Goal: Information Seeking & Learning: Check status

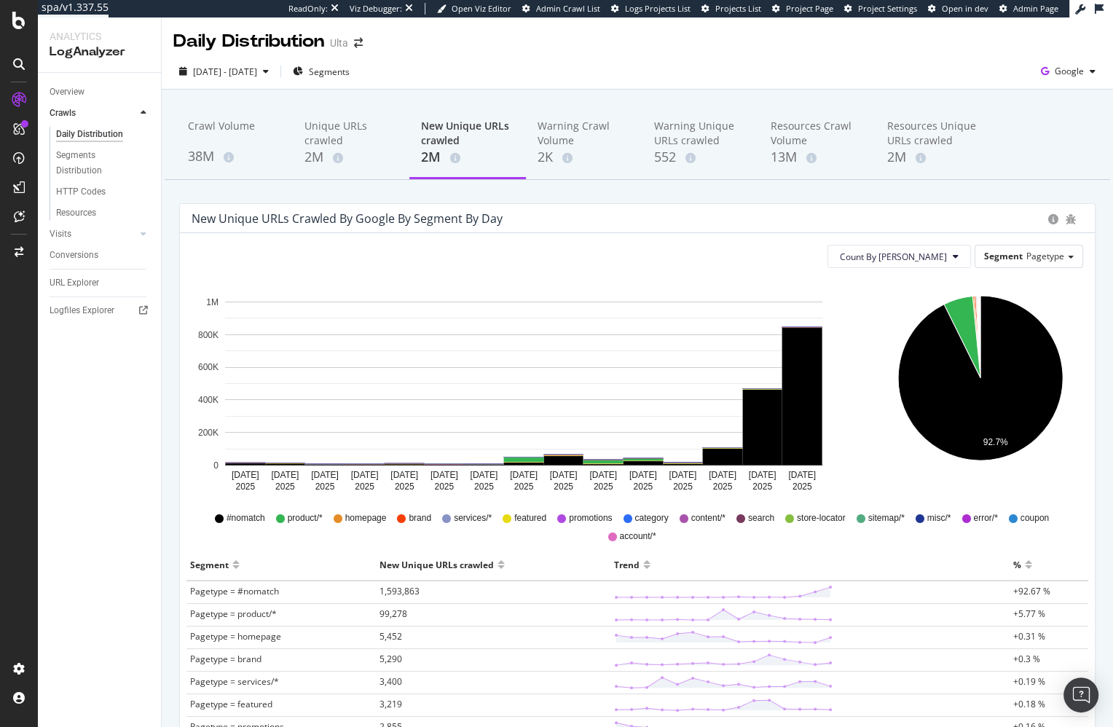
click at [571, 193] on div "Crawl Volume 38M Unique URLs crawled 2M New Unique URLs crawled 2M Warning Craw…" at bounding box center [637, 575] width 951 height 970
click at [805, 420] on rect "A chart." at bounding box center [802, 396] width 40 height 137
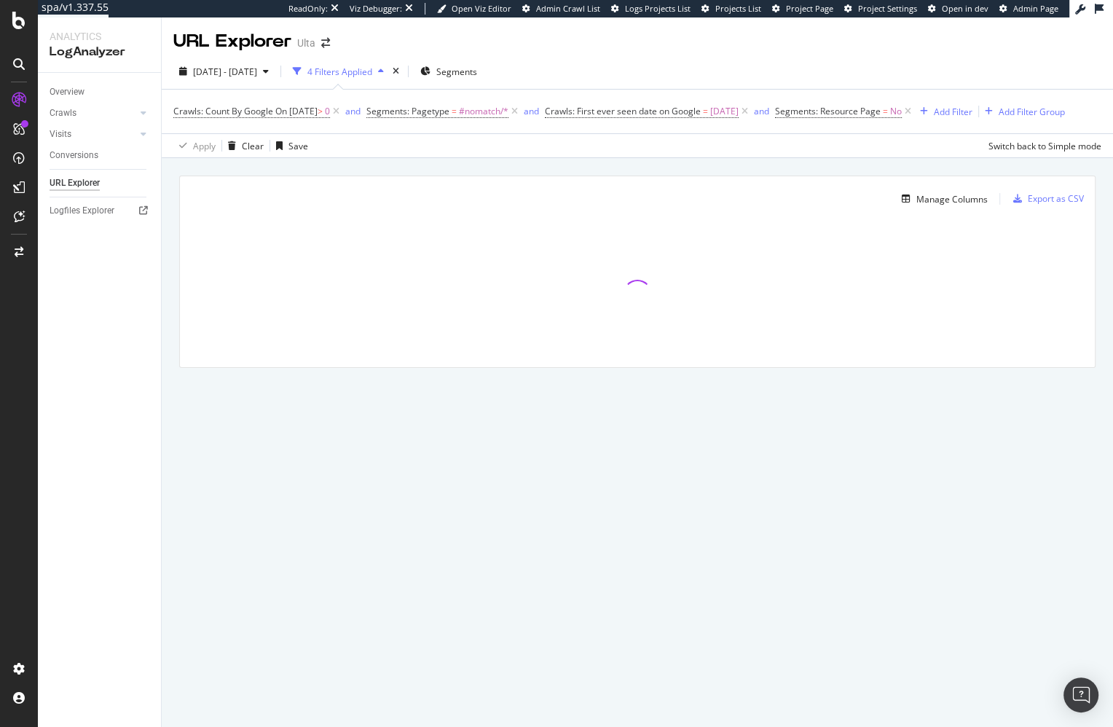
click at [175, 222] on div "Manage Columns Export as CSV Full URL Crawls: Count By Google" at bounding box center [637, 288] width 951 height 261
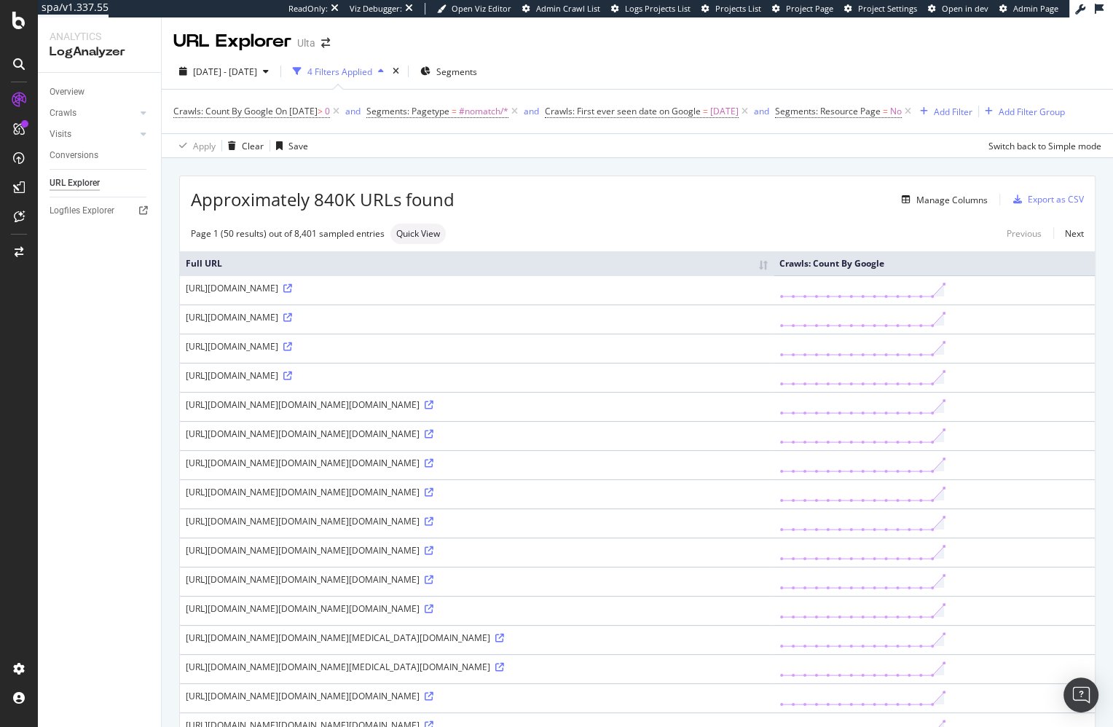
click at [387, 440] on div "https://www.ulta.com/authorize?response_type=code&client_id=dYFxHpyS7Ng4rIp1pDK…" at bounding box center [477, 434] width 582 height 12
click at [433, 439] on icon at bounding box center [429, 434] width 9 height 9
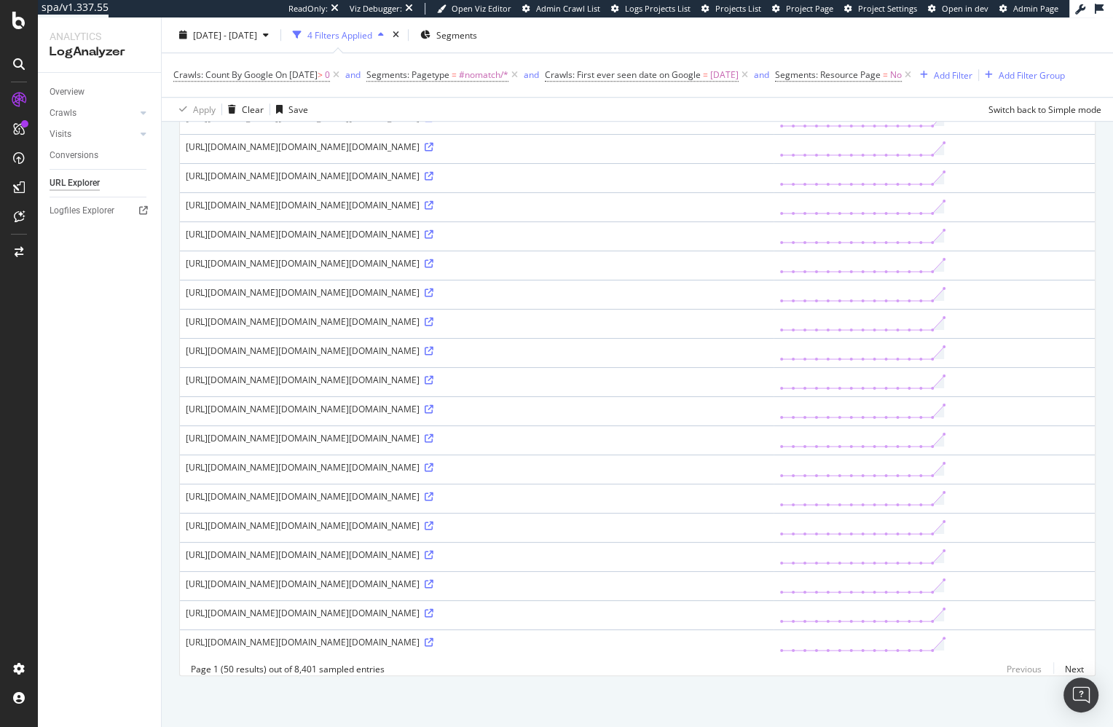
scroll to position [874, 0]
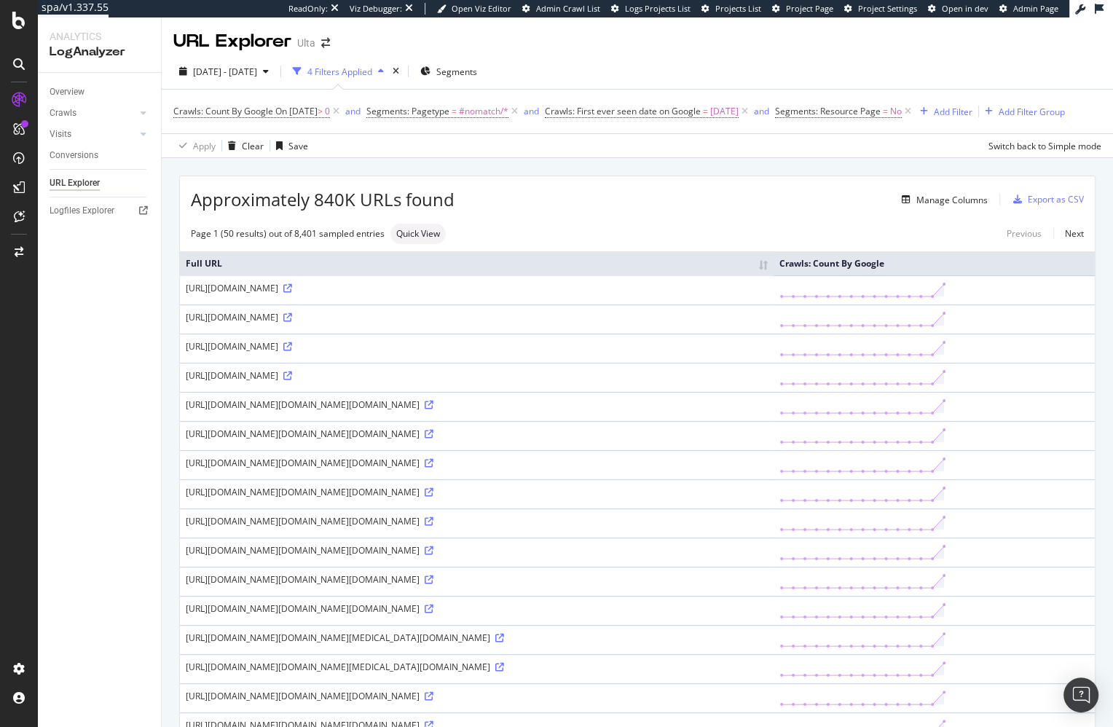
drag, startPoint x: 524, startPoint y: 192, endPoint x: 523, endPoint y: 213, distance: 21.1
click at [524, 192] on div "Manage Columns" at bounding box center [721, 199] width 533 height 17
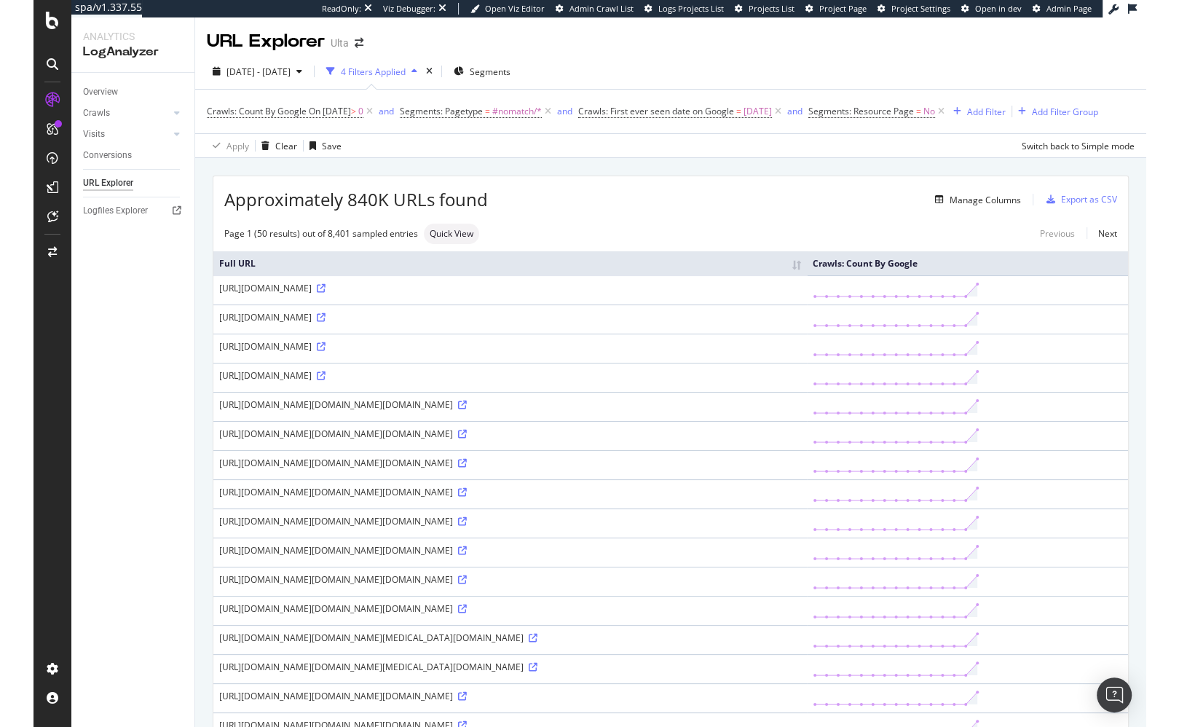
scroll to position [0, 0]
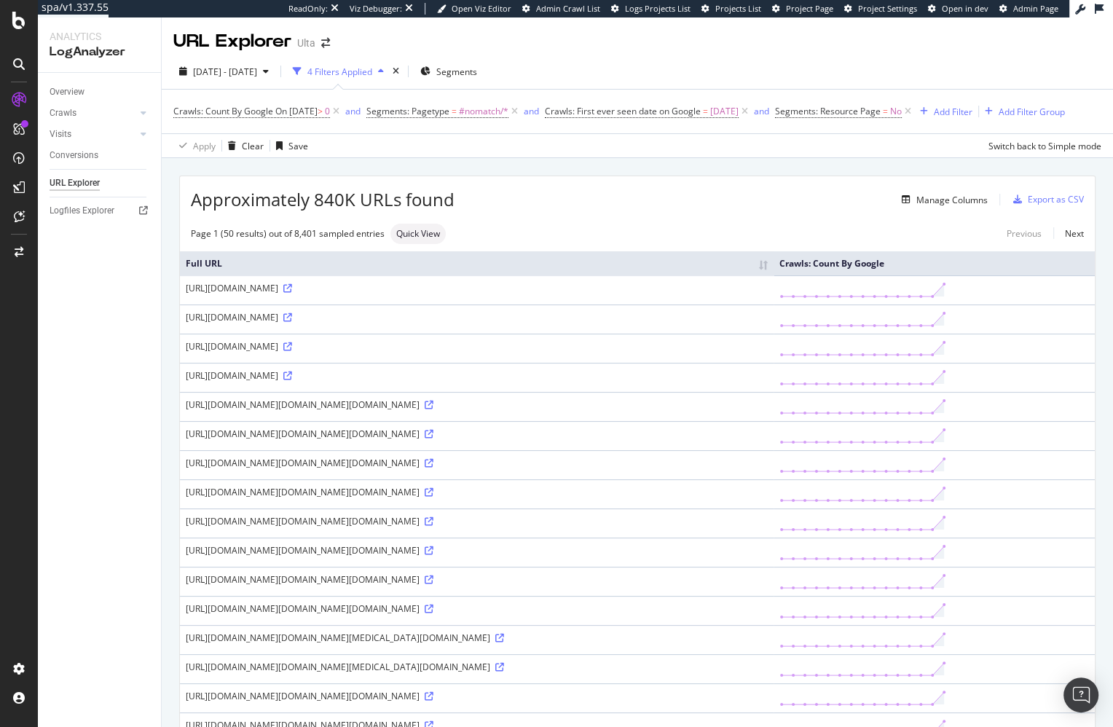
drag, startPoint x: 656, startPoint y: 205, endPoint x: 567, endPoint y: 279, distance: 114.8
click at [653, 206] on div "Manage Columns" at bounding box center [721, 199] width 533 height 17
drag, startPoint x: 994, startPoint y: 110, endPoint x: 500, endPoint y: 197, distance: 501.5
click at [973, 110] on div "Add Filter" at bounding box center [953, 112] width 39 height 12
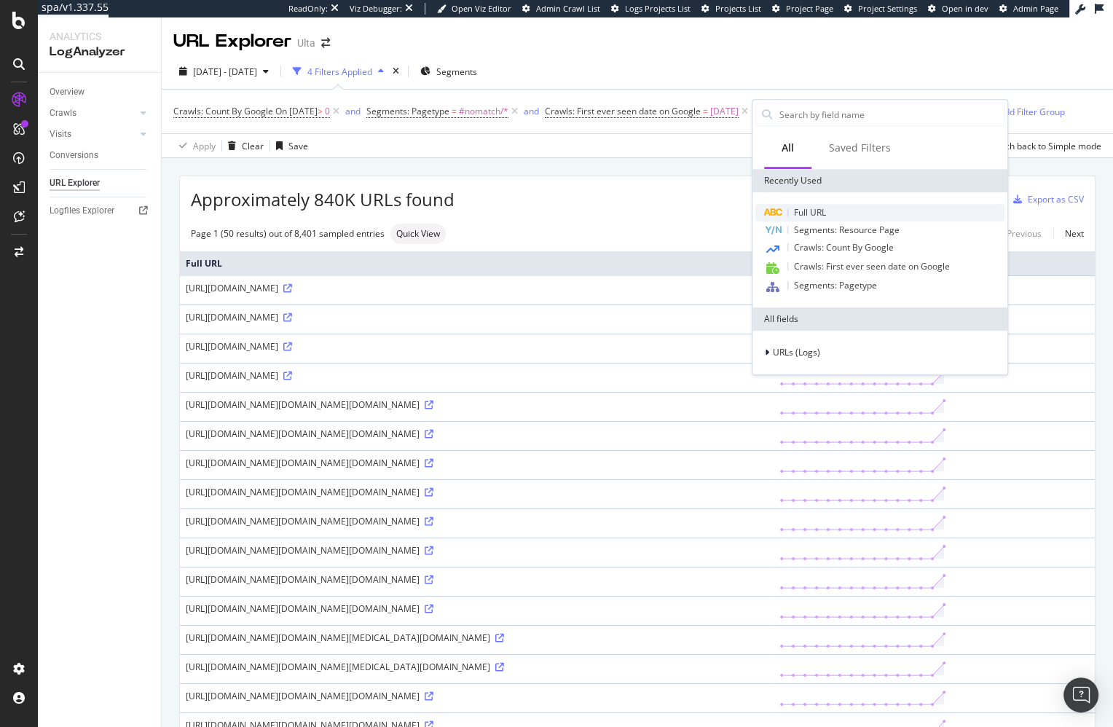
click at [873, 209] on div "Full URL" at bounding box center [879, 212] width 249 height 17
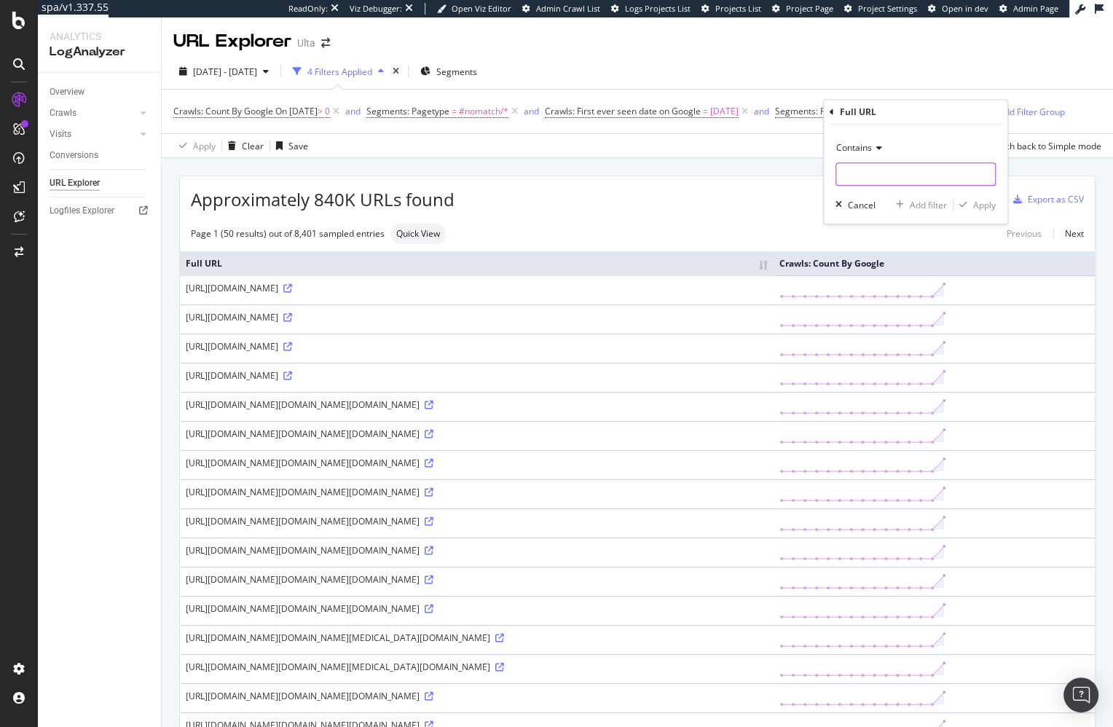
click at [879, 165] on input "text" at bounding box center [915, 173] width 159 height 23
type input "?response_type"
click at [986, 207] on div "Apply" at bounding box center [984, 205] width 23 height 12
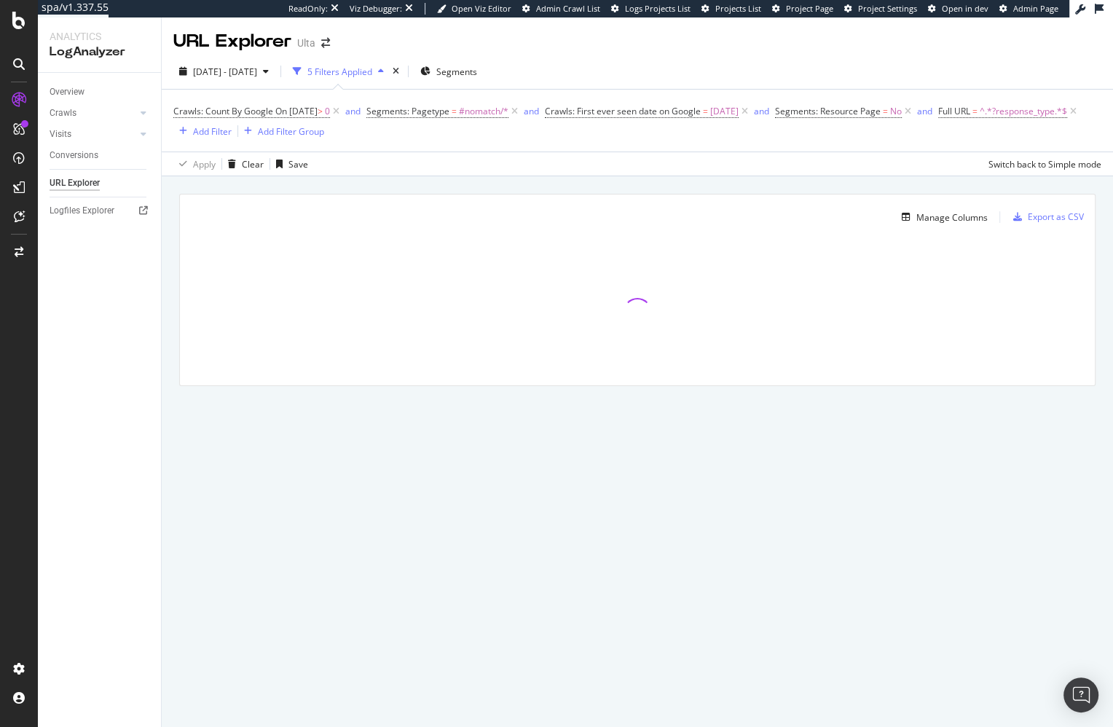
click at [795, 192] on div "Manage Columns Export as CSV Full URL Crawls: Count By Google" at bounding box center [637, 306] width 951 height 261
drag, startPoint x: 556, startPoint y: 187, endPoint x: 546, endPoint y: 194, distance: 12.1
click at [556, 187] on div "Manage Columns Export as CSV Full URL Crawls: Count By Google" at bounding box center [637, 306] width 951 height 261
drag, startPoint x: 125, startPoint y: 342, endPoint x: 94, endPoint y: 362, distance: 36.8
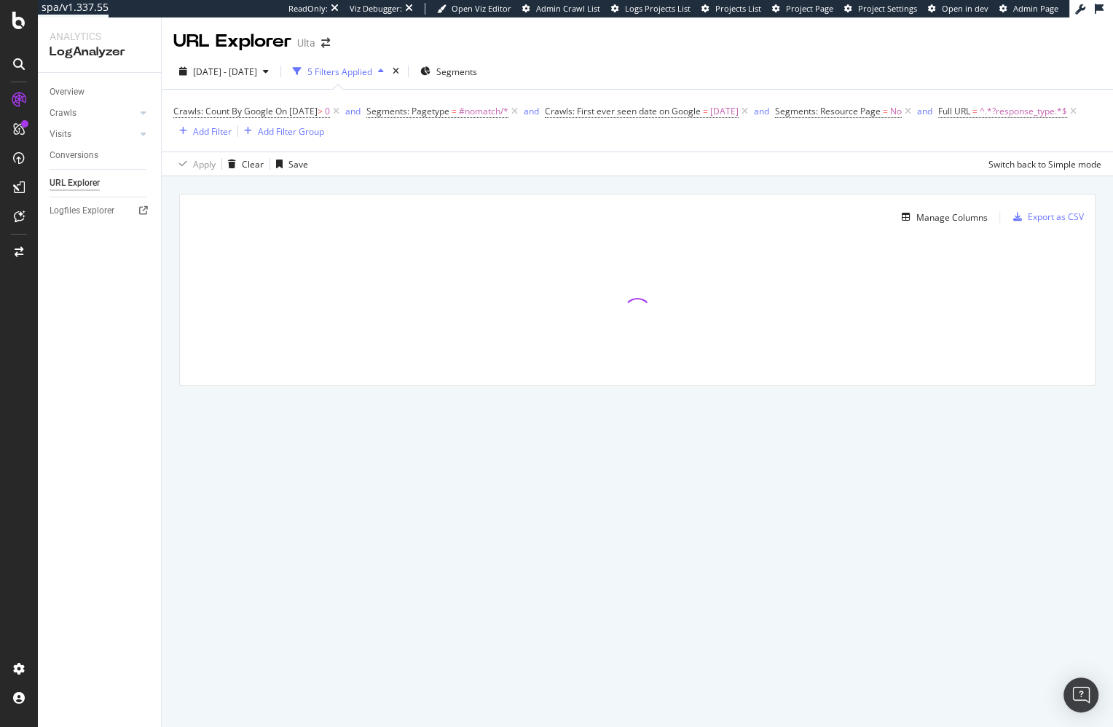
click at [125, 342] on div "Overview Crawls Daily Distribution Segments Distribution HTTP Codes Resources V…" at bounding box center [99, 400] width 123 height 654
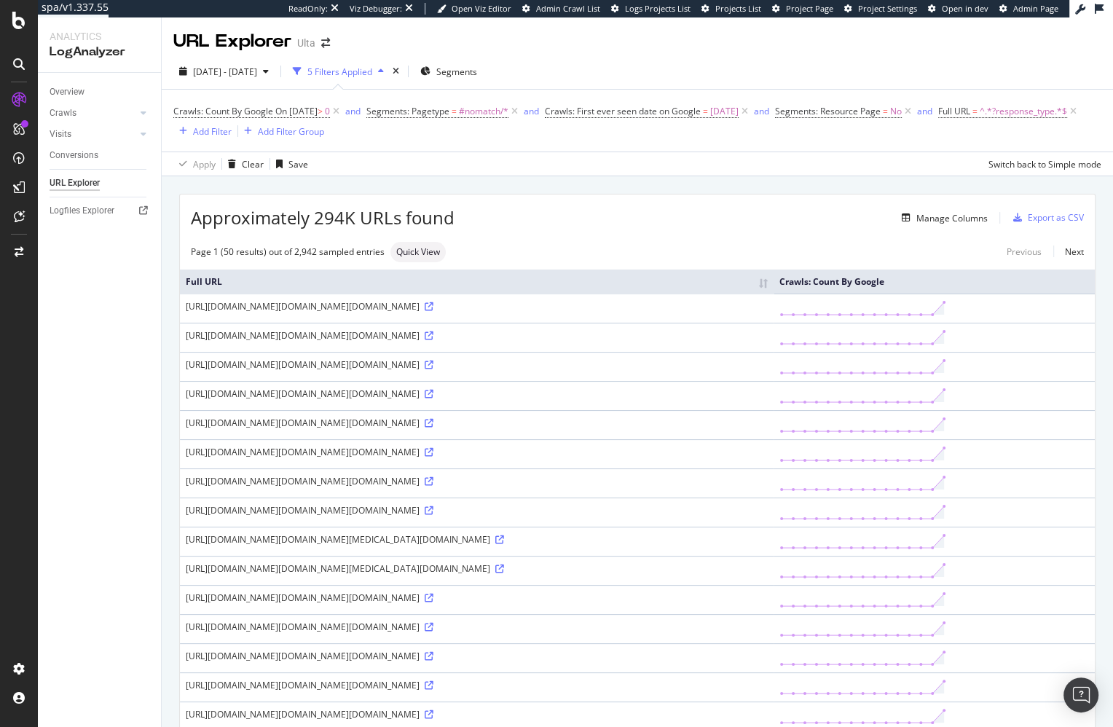
click at [460, 371] on div "https://www.ulta.com/authorize?response_type=code&client_id=dYFxHpyS7Ng4rIp1pDK…" at bounding box center [477, 364] width 582 height 12
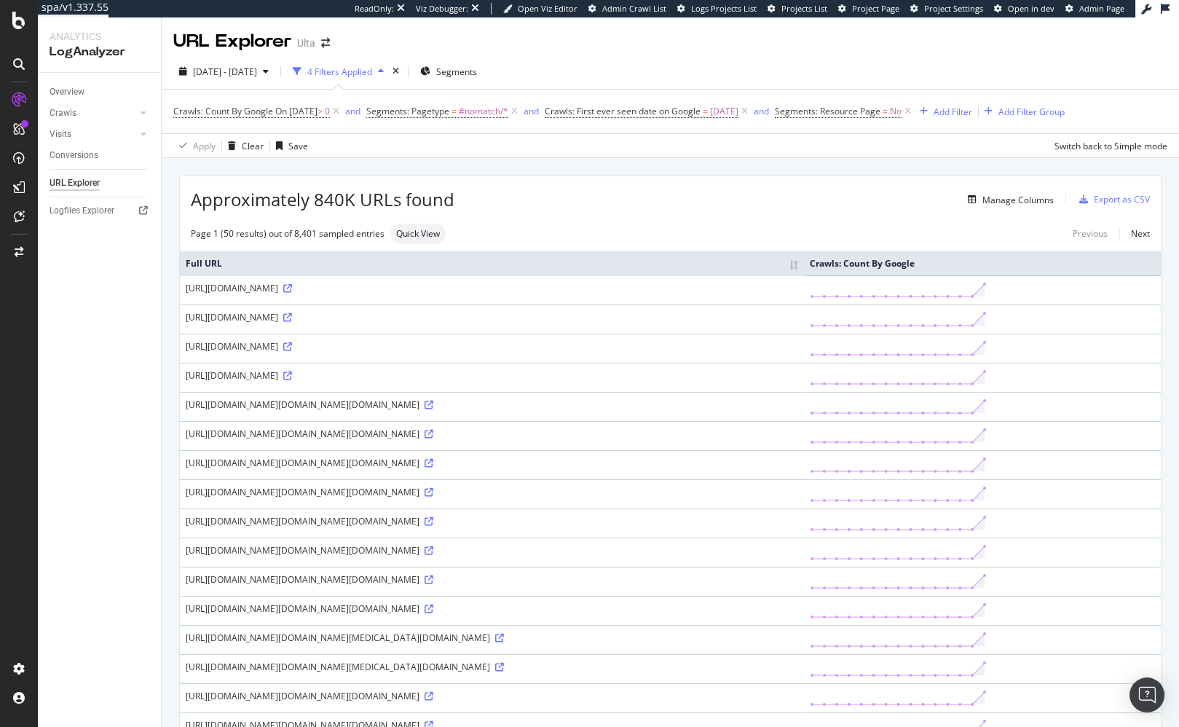
drag, startPoint x: 548, startPoint y: 200, endPoint x: 562, endPoint y: 66, distance: 134.8
click at [548, 200] on div "Manage Columns" at bounding box center [755, 199] width 600 height 17
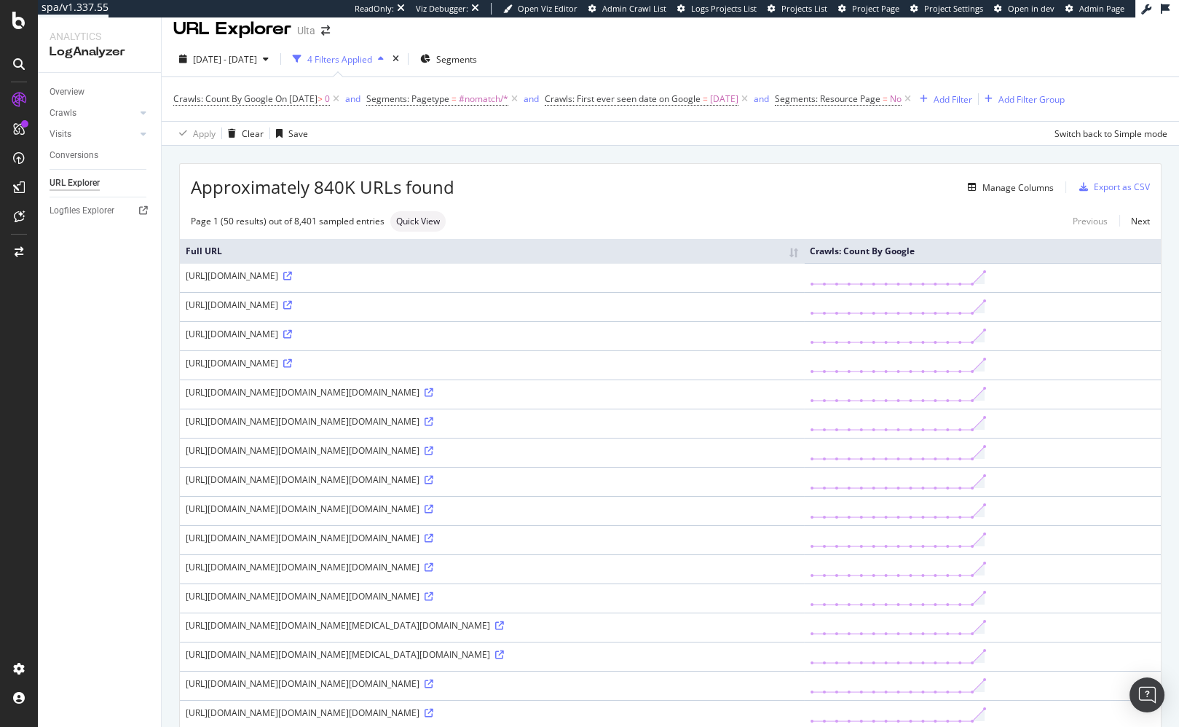
scroll to position [15, 0]
drag, startPoint x: 814, startPoint y: 241, endPoint x: 774, endPoint y: 89, distance: 157.4
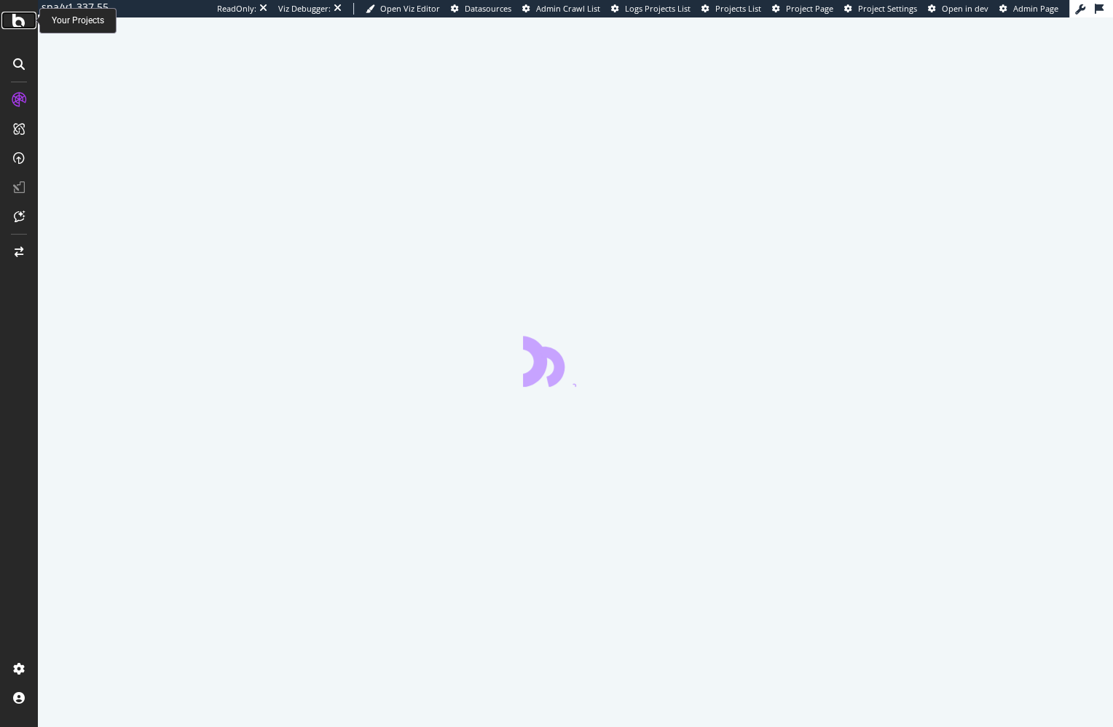
click at [10, 23] on div at bounding box center [18, 20] width 35 height 17
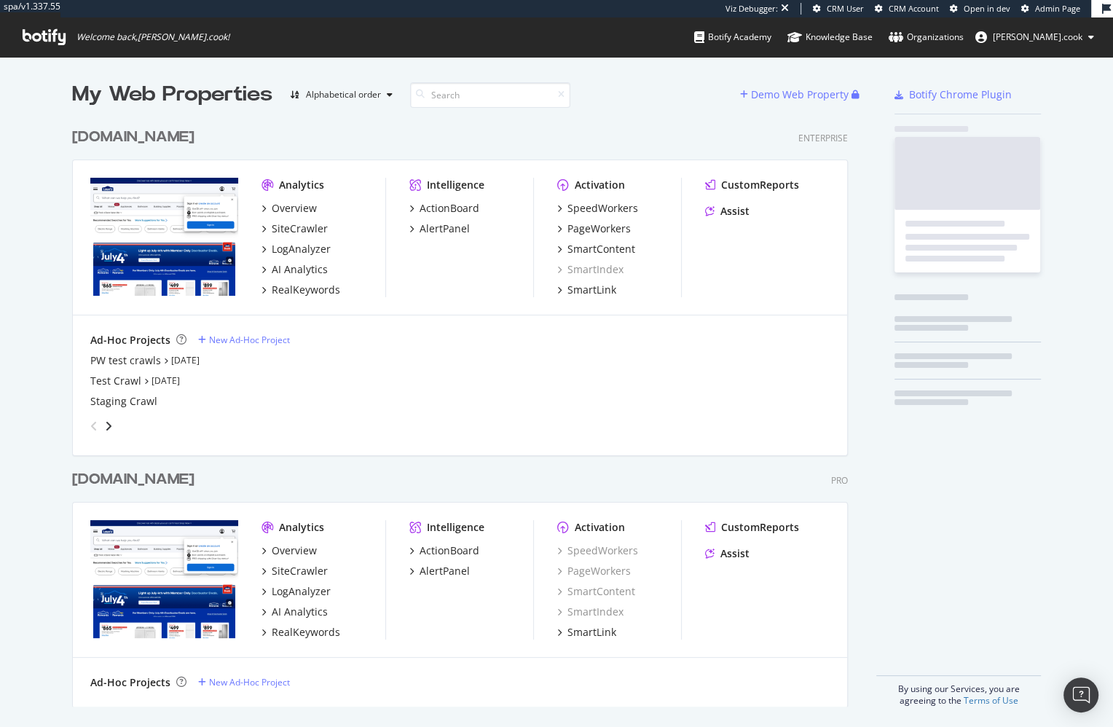
scroll to position [597, 787]
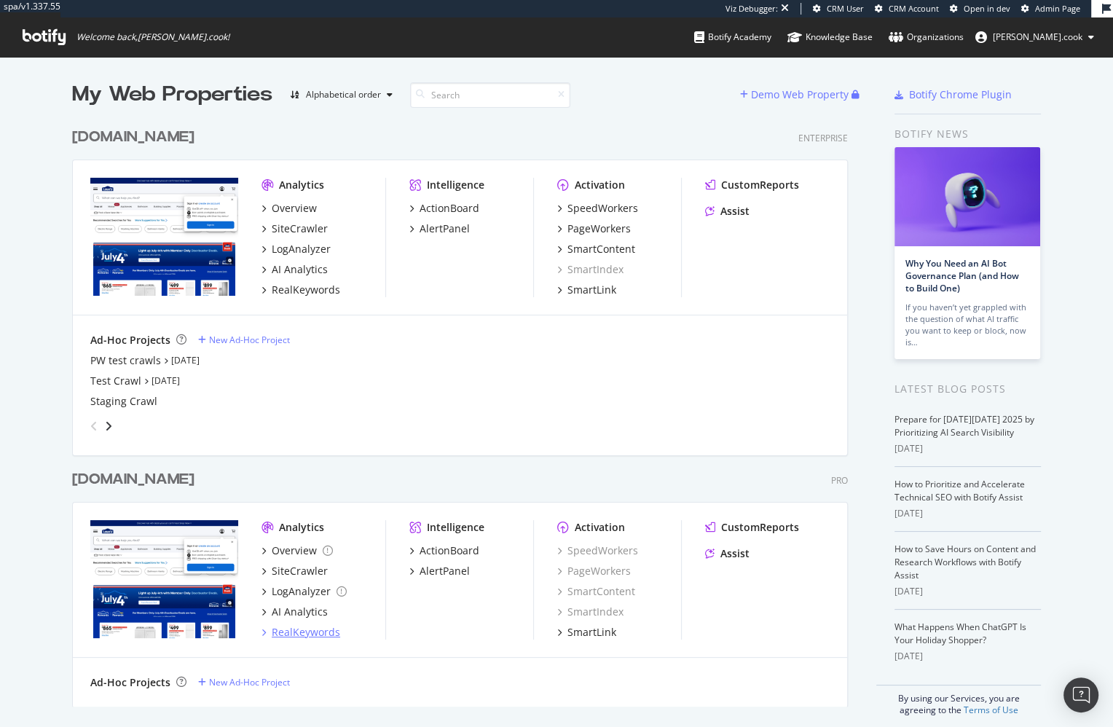
click at [302, 631] on div "RealKeywords" at bounding box center [306, 632] width 68 height 15
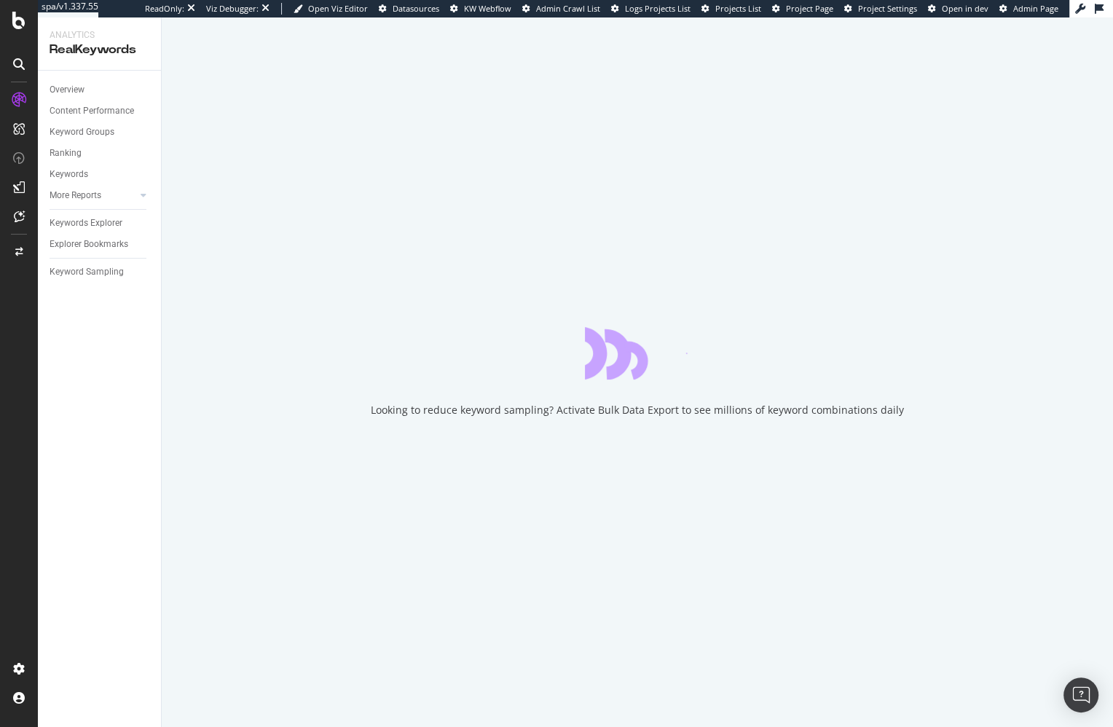
click at [126, 355] on div "Overview Content Performance Keyword Groups Ranking Keywords More Reports Count…" at bounding box center [99, 399] width 123 height 656
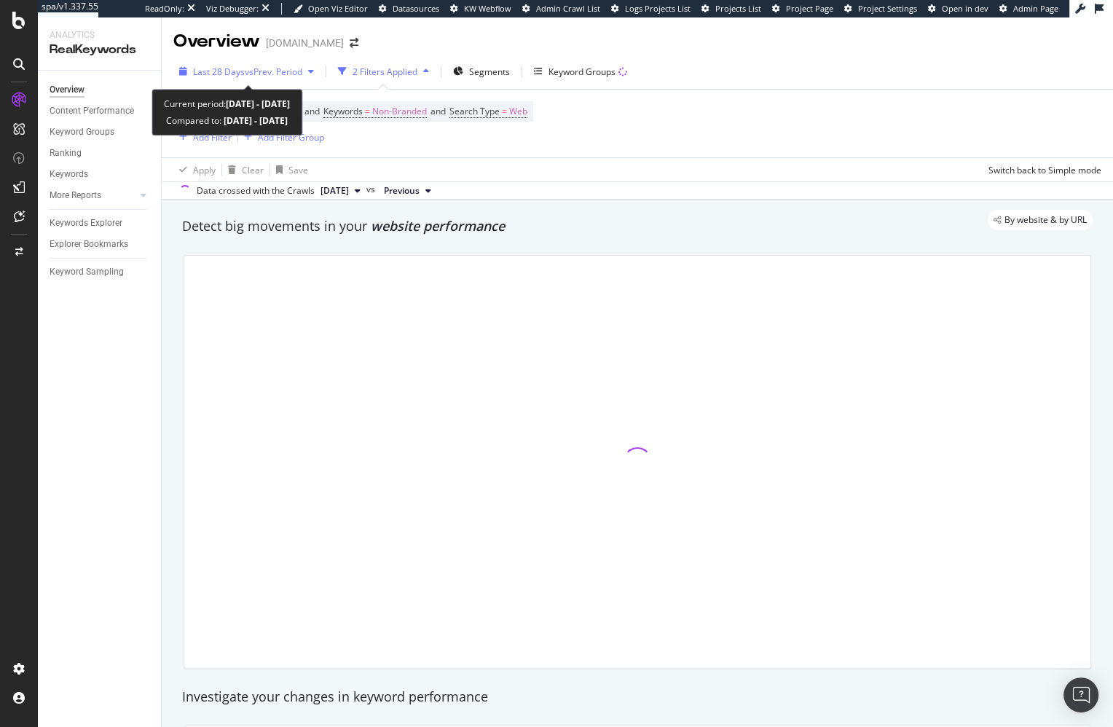
click at [257, 66] on span "vs Prev. Period" at bounding box center [274, 72] width 58 height 12
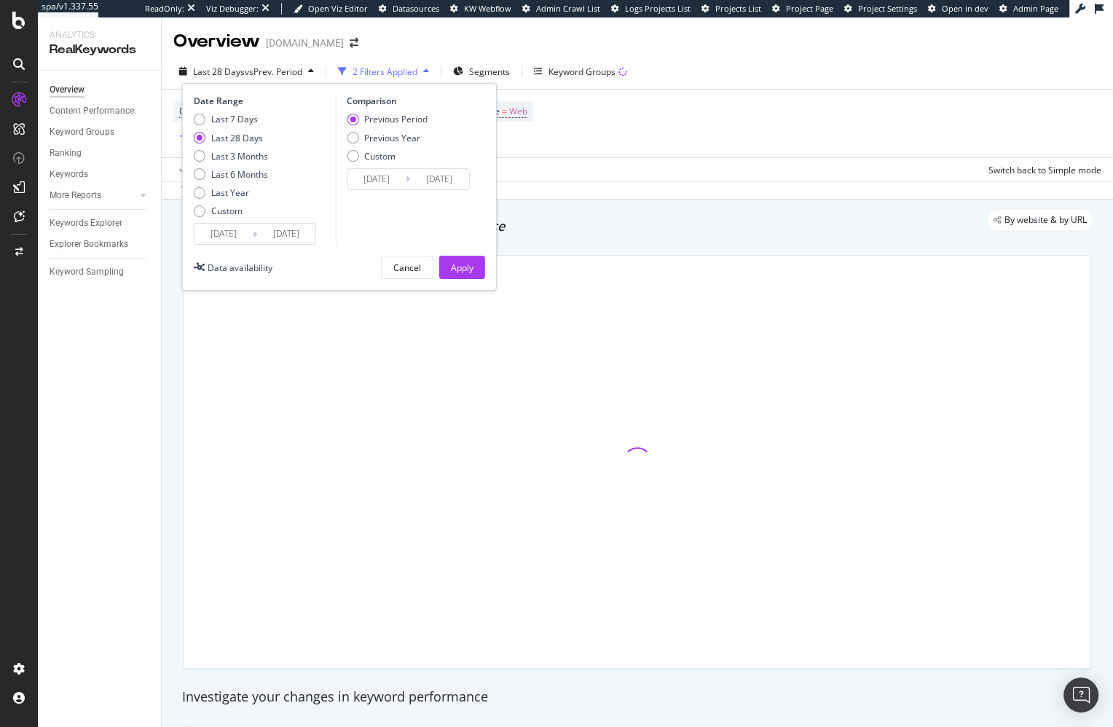
drag, startPoint x: 389, startPoint y: 233, endPoint x: 384, endPoint y: 123, distance: 110.1
click at [389, 233] on div "Comparison Previous Period Previous Year Custom 2025/08/06 Navigate forward to …" at bounding box center [404, 170] width 138 height 150
drag, startPoint x: 840, startPoint y: 212, endPoint x: 691, endPoint y: 134, distance: 167.8
click at [836, 210] on div "By website & by URL" at bounding box center [630, 220] width 925 height 20
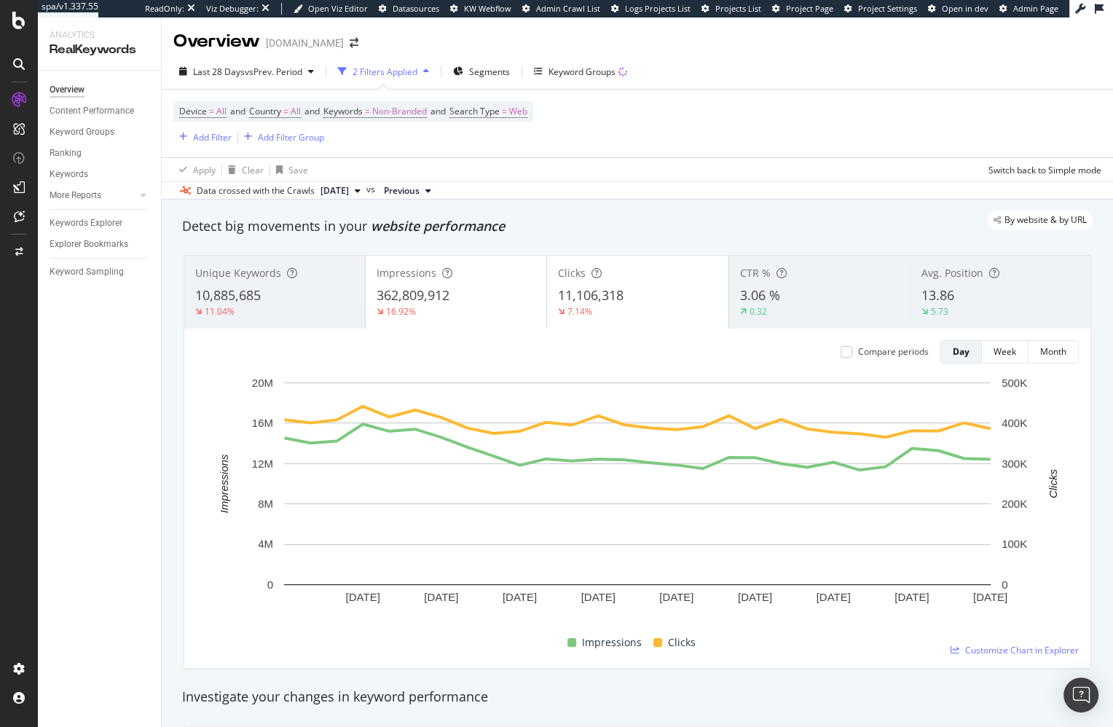
drag, startPoint x: 625, startPoint y: 232, endPoint x: 474, endPoint y: 51, distance: 235.8
click at [624, 232] on div "Detect big movements in your website performance" at bounding box center [637, 226] width 911 height 19
click at [852, 220] on div "By website & by URL" at bounding box center [630, 220] width 925 height 20
drag, startPoint x: 809, startPoint y: 156, endPoint x: 804, endPoint y: 149, distance: 8.3
click at [809, 156] on div "Device = All and Country = All and Keywords = Non-Branded and Search Type = Web…" at bounding box center [637, 124] width 928 height 68
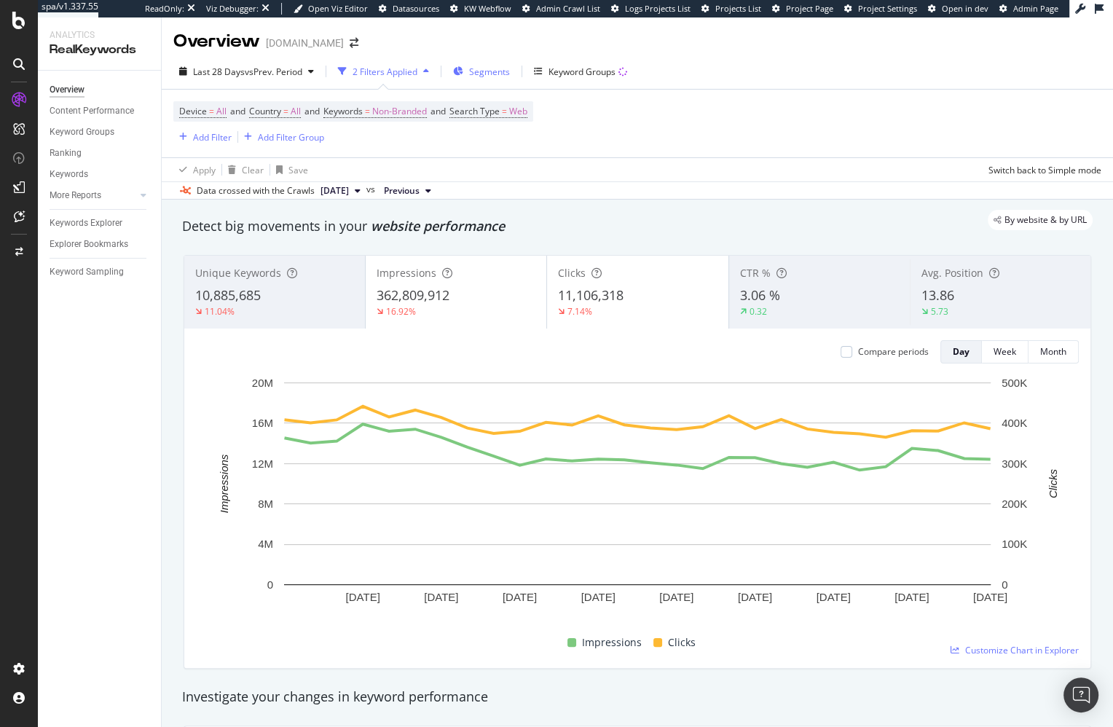
click at [492, 74] on span "Segments" at bounding box center [489, 72] width 41 height 12
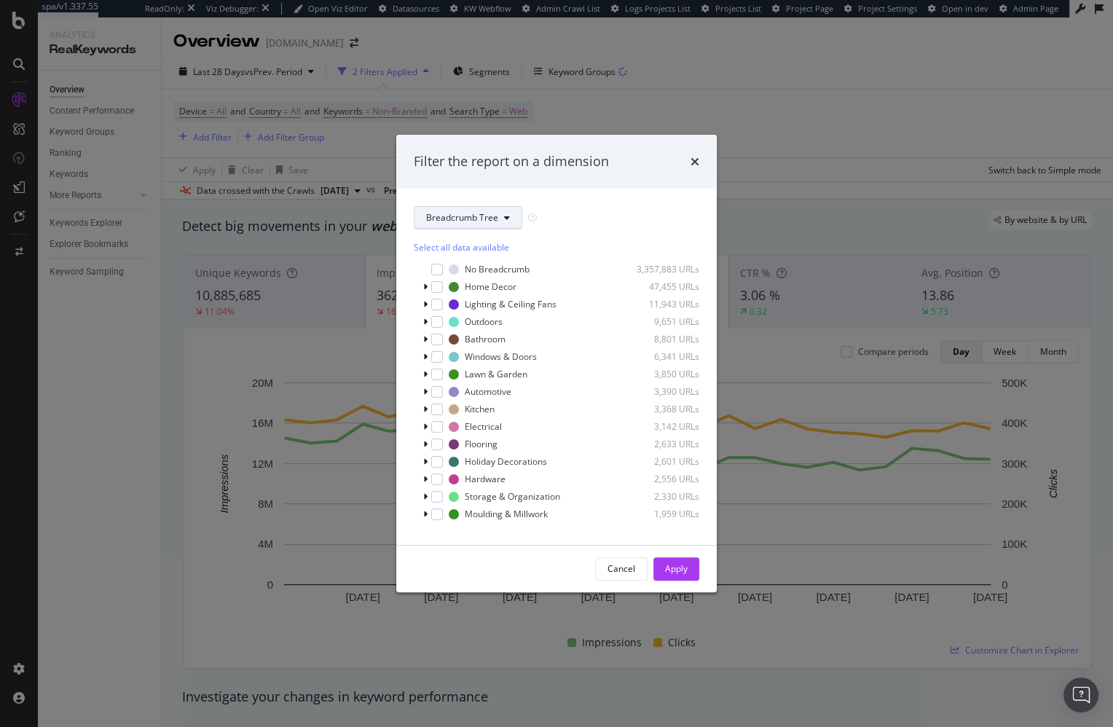
click at [464, 222] on span "Breadcrumb Tree" at bounding box center [462, 217] width 72 height 12
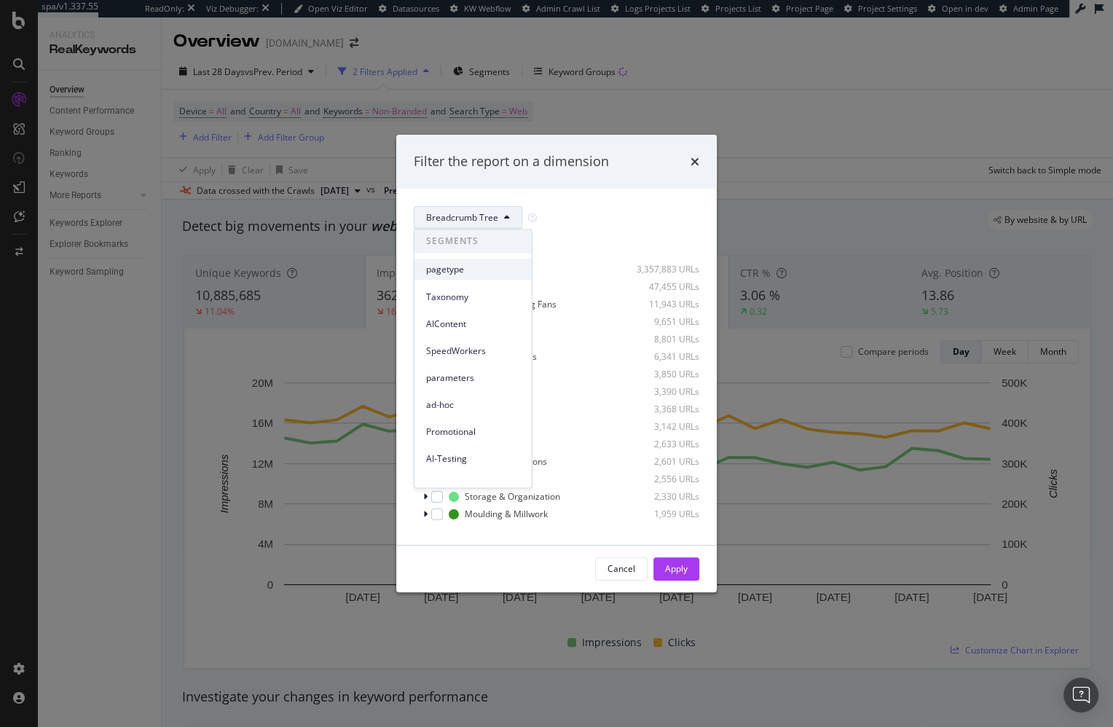
click at [481, 272] on span "pagetype" at bounding box center [473, 269] width 94 height 13
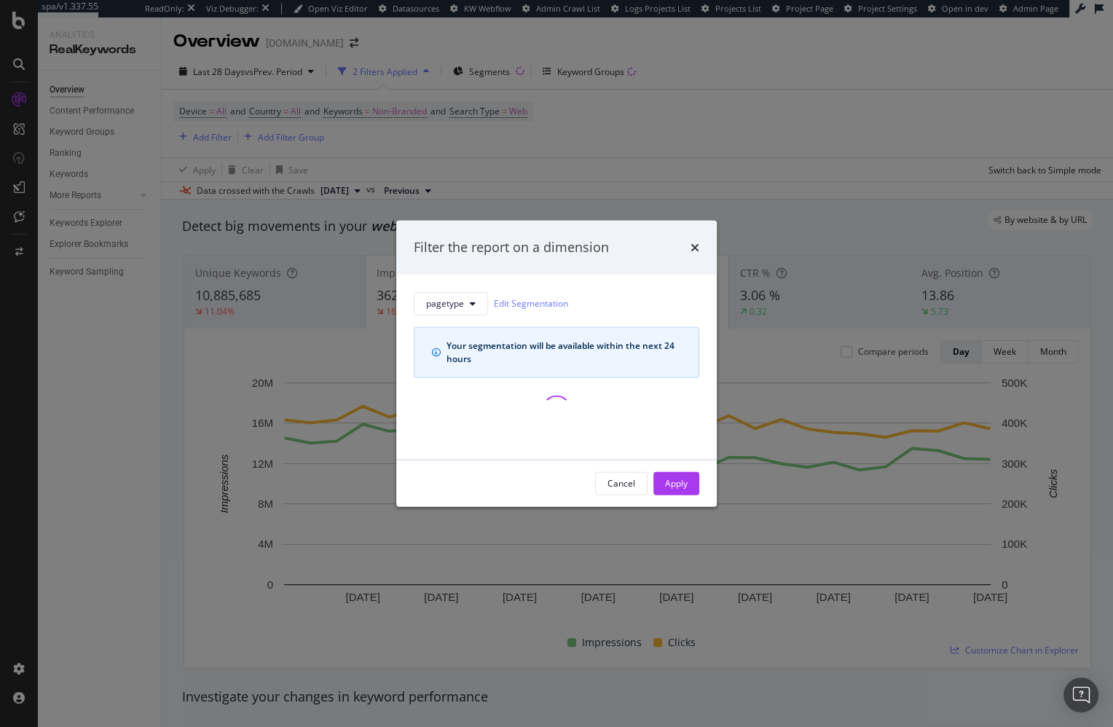
click at [658, 291] on div "pagetype Edit Segmentation" at bounding box center [557, 302] width 286 height 23
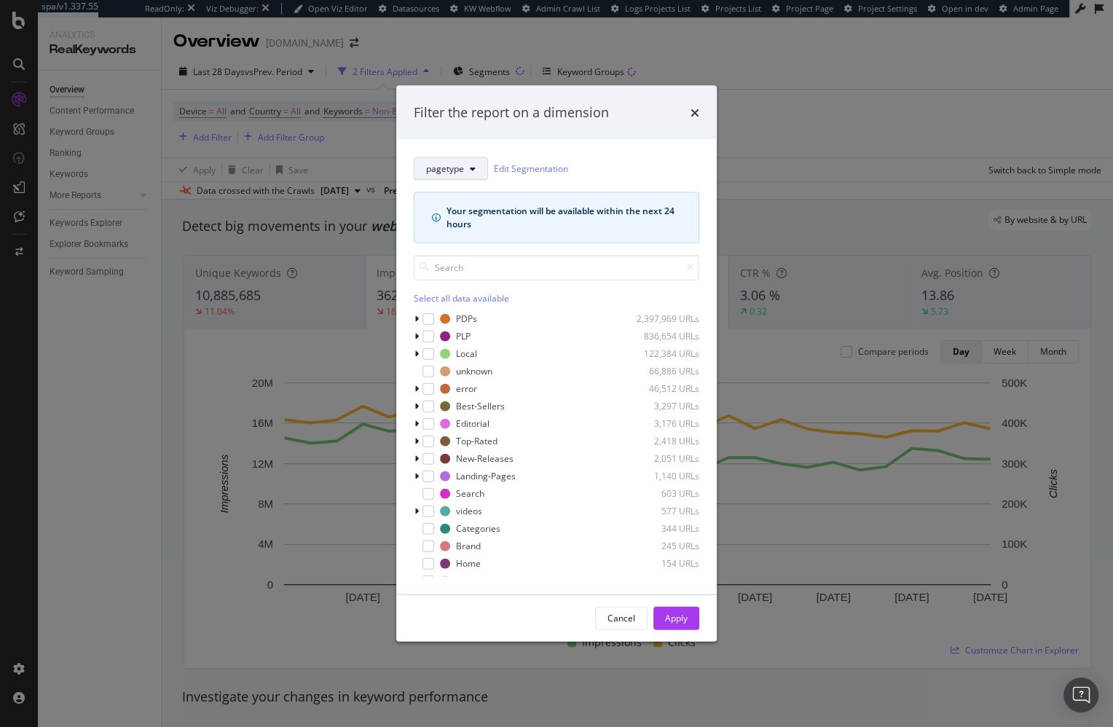
click at [446, 171] on span "pagetype" at bounding box center [445, 168] width 38 height 12
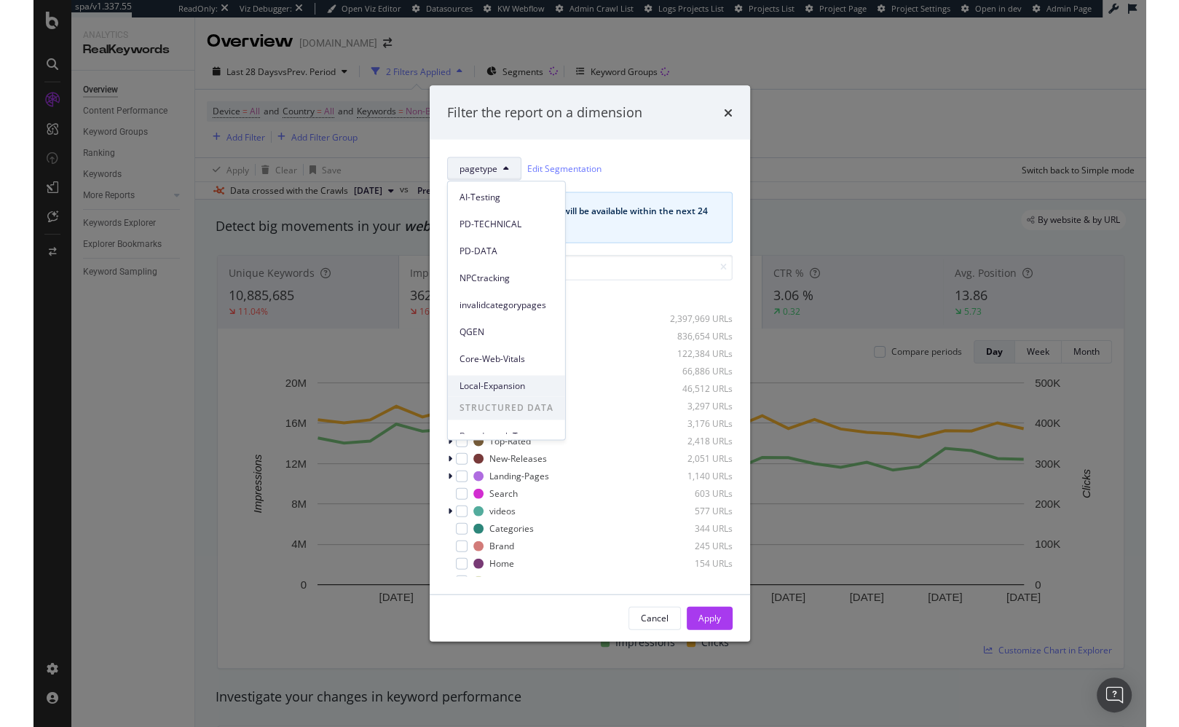
scroll to position [212, 0]
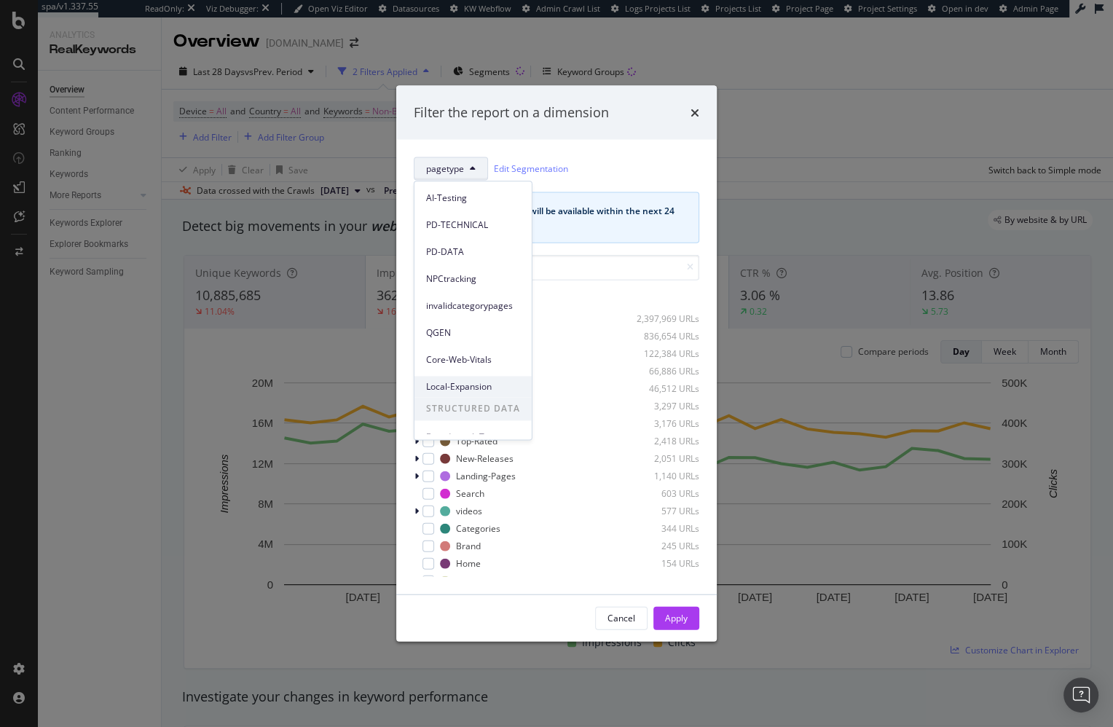
click at [473, 389] on span "Local-Expansion" at bounding box center [473, 386] width 94 height 13
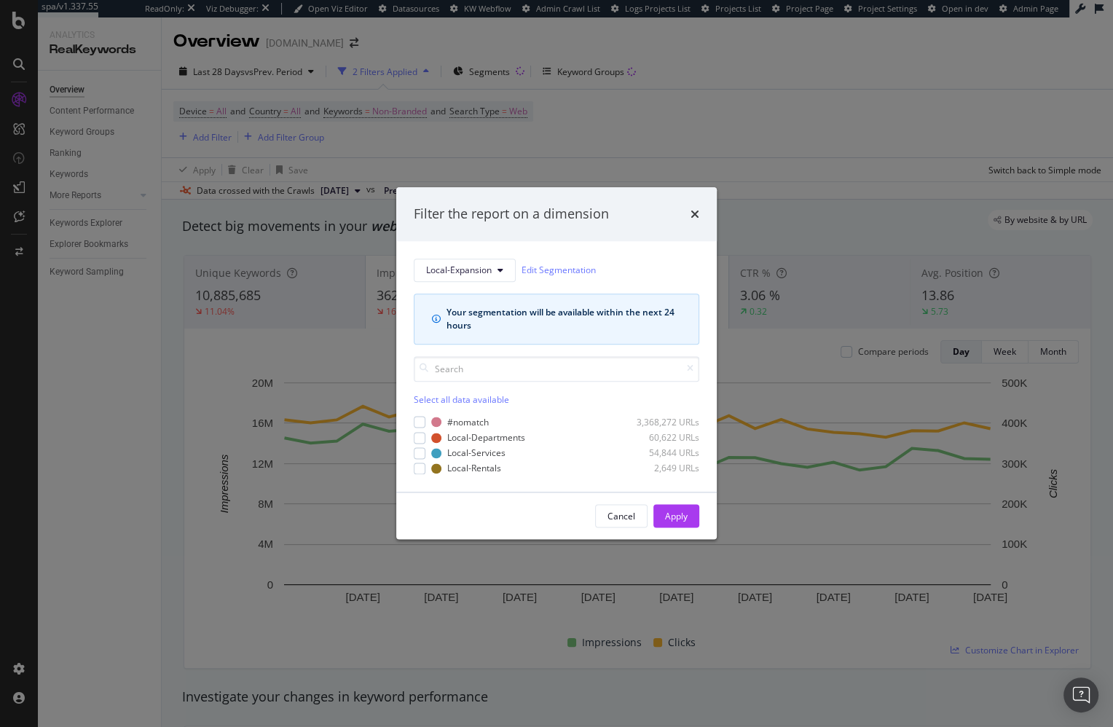
click at [651, 275] on div "Local-Expansion Edit Segmentation" at bounding box center [557, 270] width 286 height 23
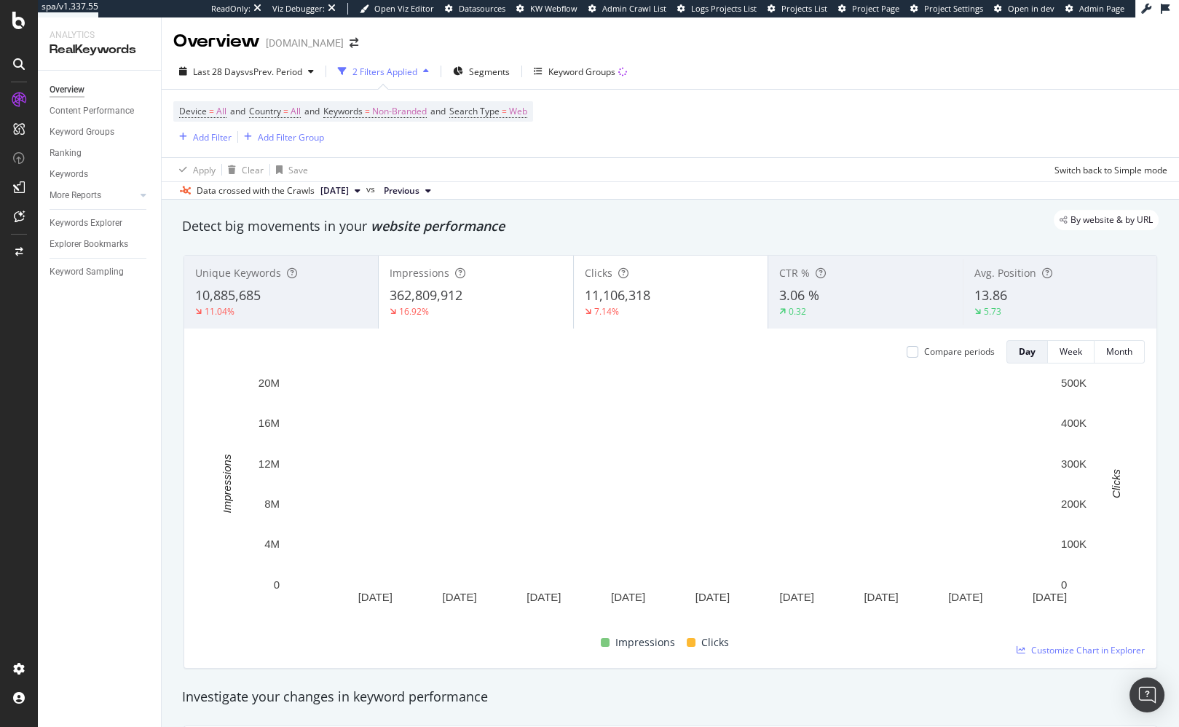
scroll to position [1, 0]
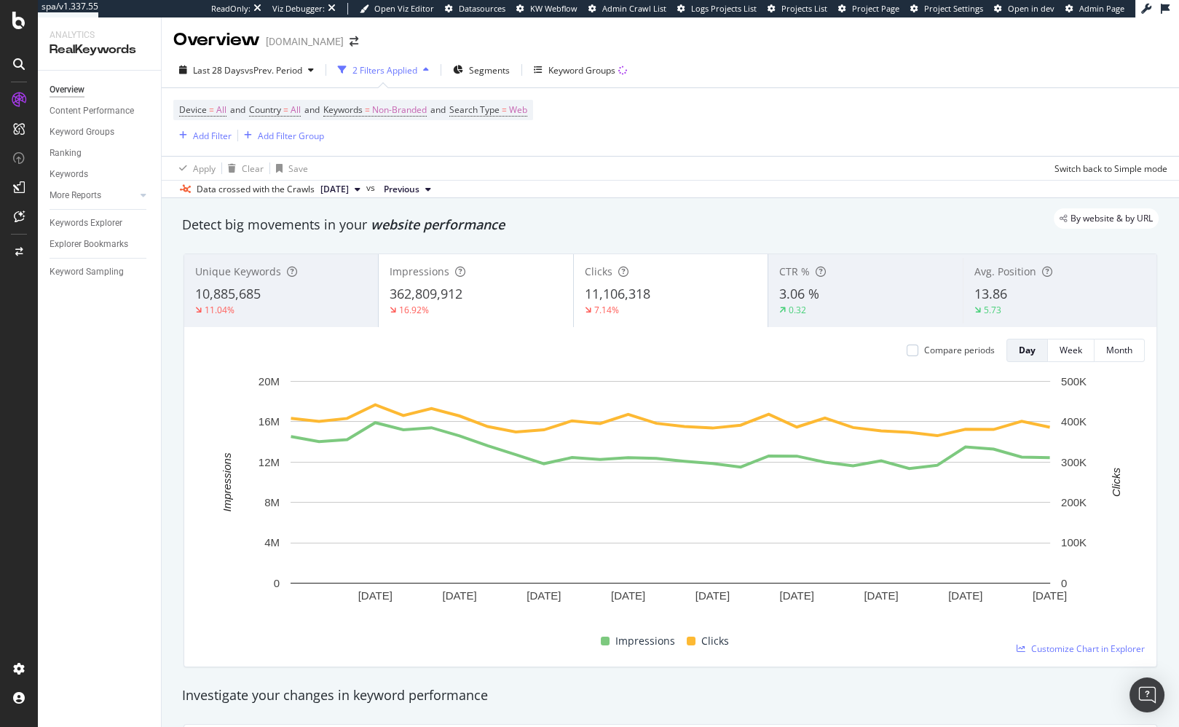
click at [790, 101] on div "Device = All and Country = All and Keywords = Non-Branded and Search Type = Web…" at bounding box center [670, 122] width 994 height 68
click at [795, 102] on div "Device = All and Country = All and Keywords = Non-Branded and Search Type = Web…" at bounding box center [670, 122] width 994 height 68
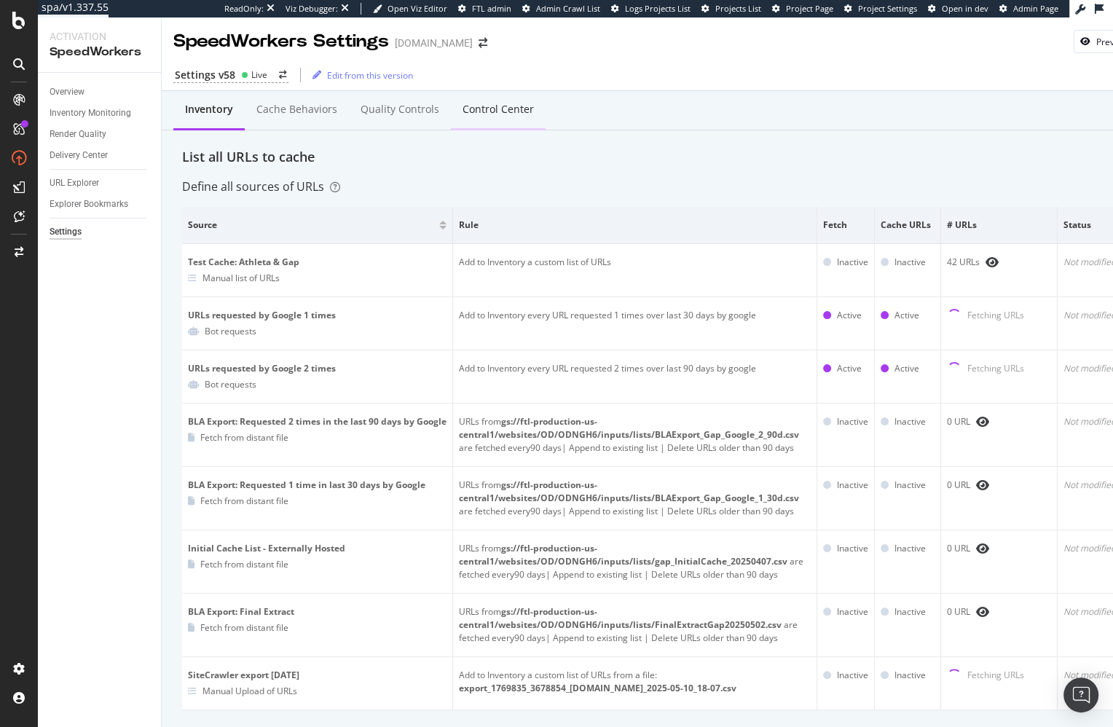
click at [490, 101] on div "Control Center" at bounding box center [498, 110] width 95 height 40
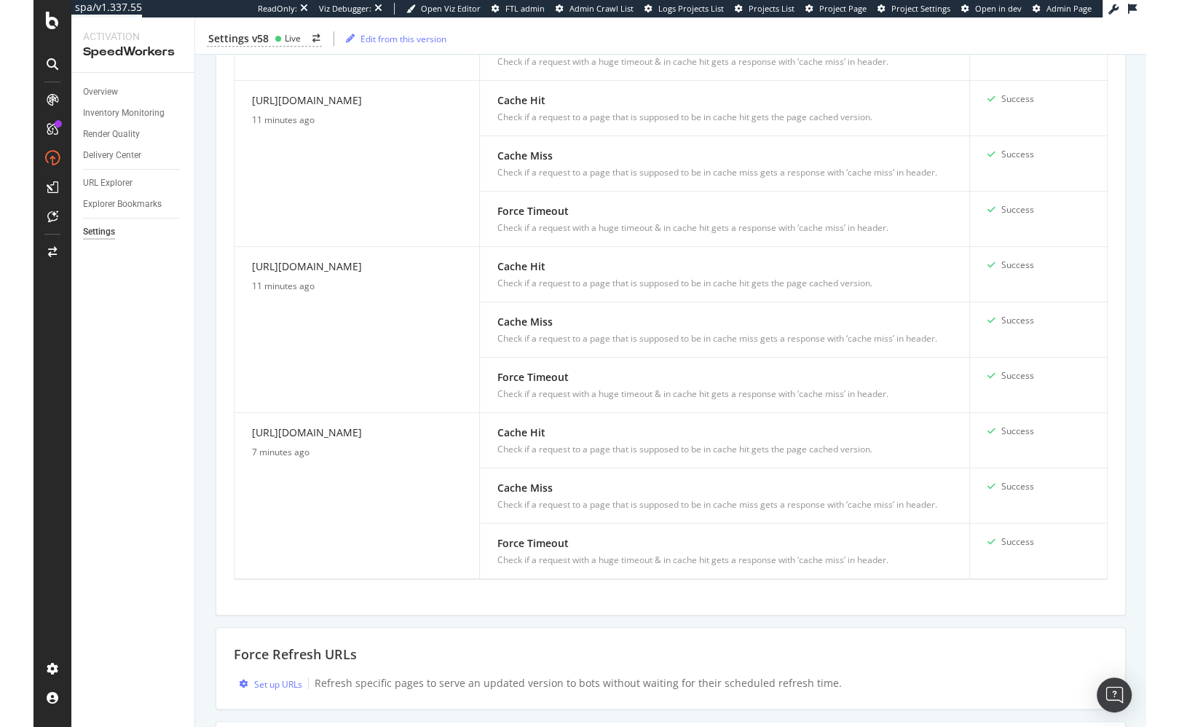
scroll to position [1072, 0]
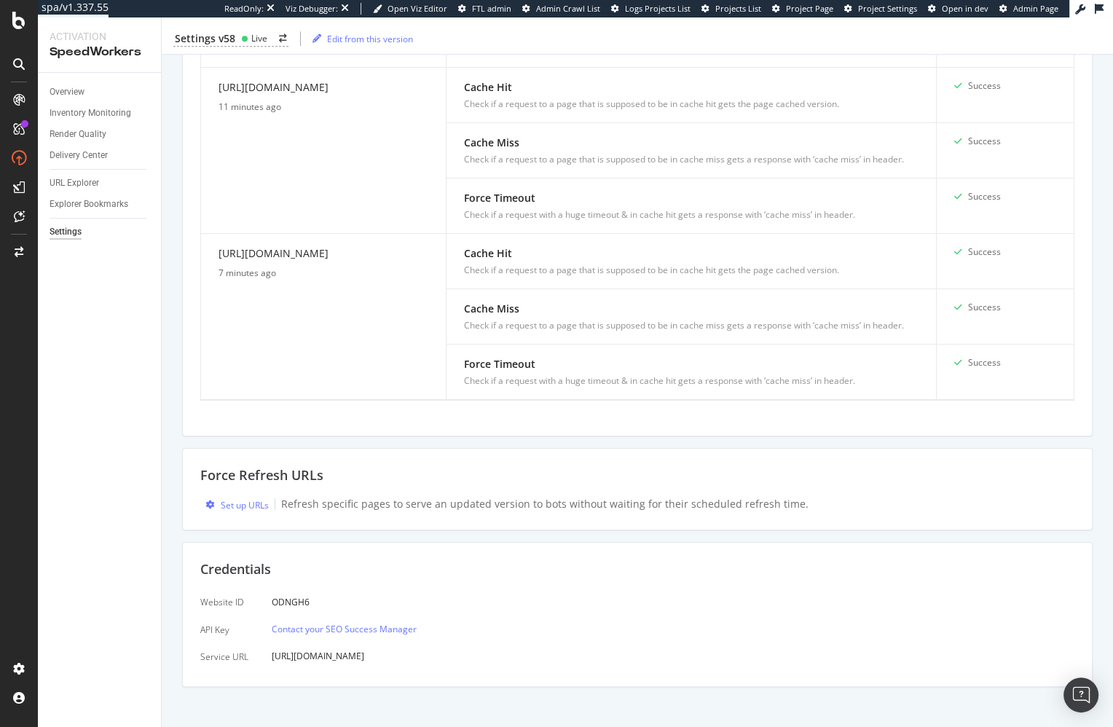
click at [135, 476] on div "Overview Inventory Monitoring Render Quality Delivery Center URL Explorer Explo…" at bounding box center [99, 400] width 123 height 654
drag, startPoint x: 617, startPoint y: 516, endPoint x: 608, endPoint y: 519, distance: 9.9
click at [616, 516] on div "Force Refresh URLs Set up URLs Refresh specific pages to serve an updated versi…" at bounding box center [637, 489] width 911 height 82
drag, startPoint x: 636, startPoint y: 532, endPoint x: 664, endPoint y: 526, distance: 29.0
click at [636, 542] on div "Credentials Website ID API Key Service URL ODNGH6 Contact your SEO Success Mana…" at bounding box center [637, 614] width 911 height 145
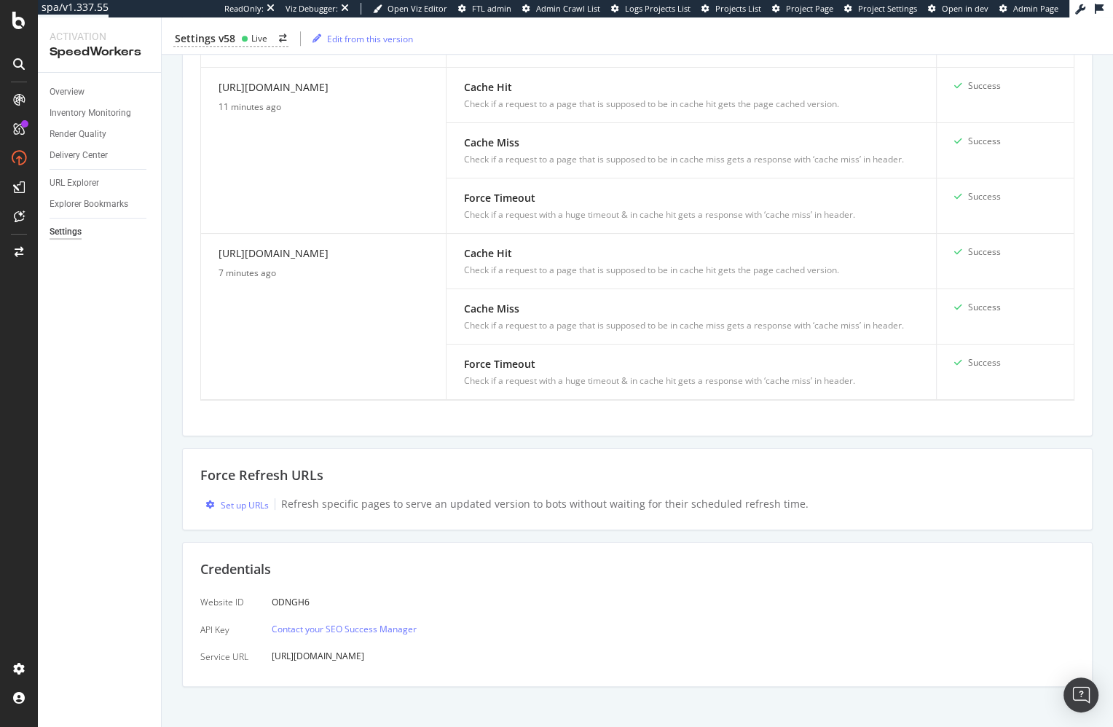
click at [771, 656] on div "Website ID API Key Service URL ODNGH6 Contact your SEO Success Manager https://…" at bounding box center [637, 629] width 874 height 78
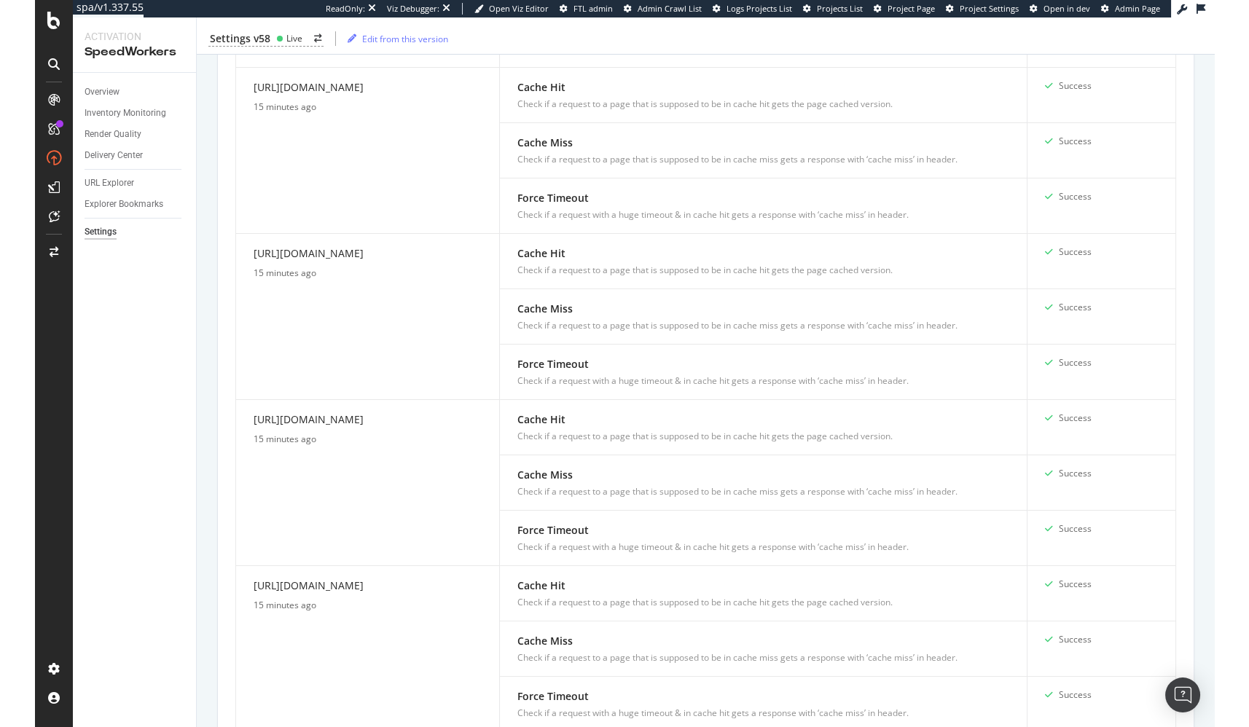
scroll to position [0, 0]
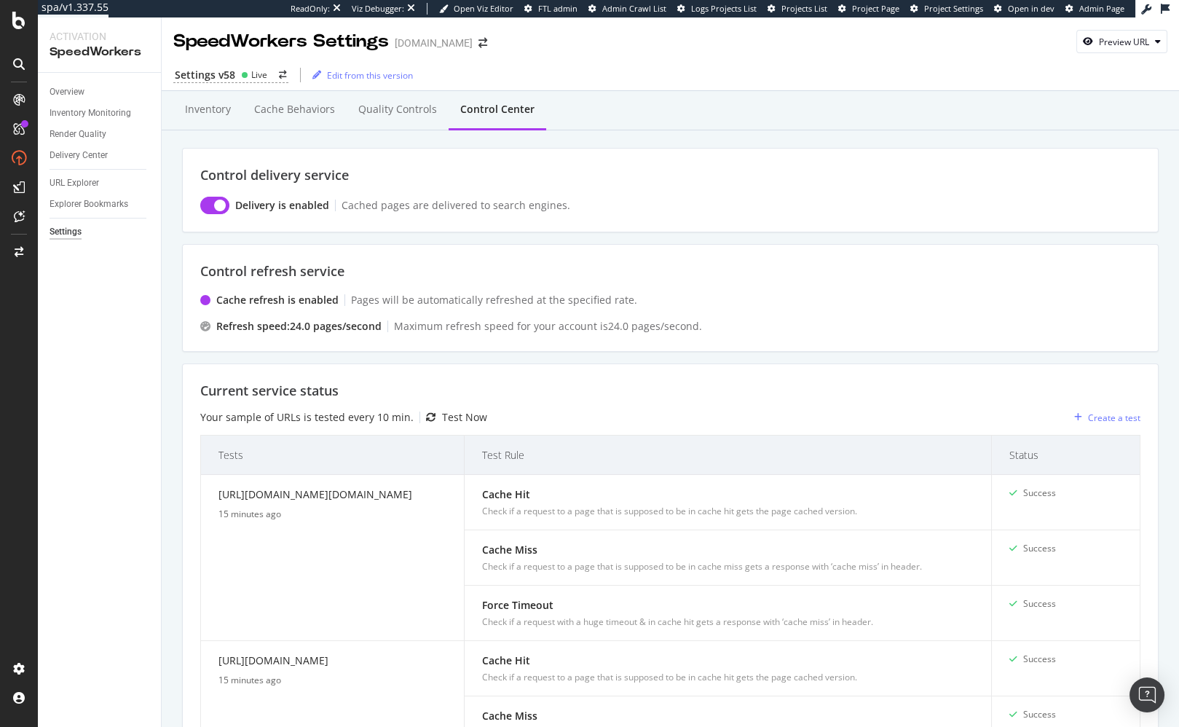
click at [720, 138] on div "Inventory Cache behaviors Quality Controls Control Center" at bounding box center [670, 124] width 977 height 47
click at [72, 93] on div "Overview" at bounding box center [67, 92] width 35 height 15
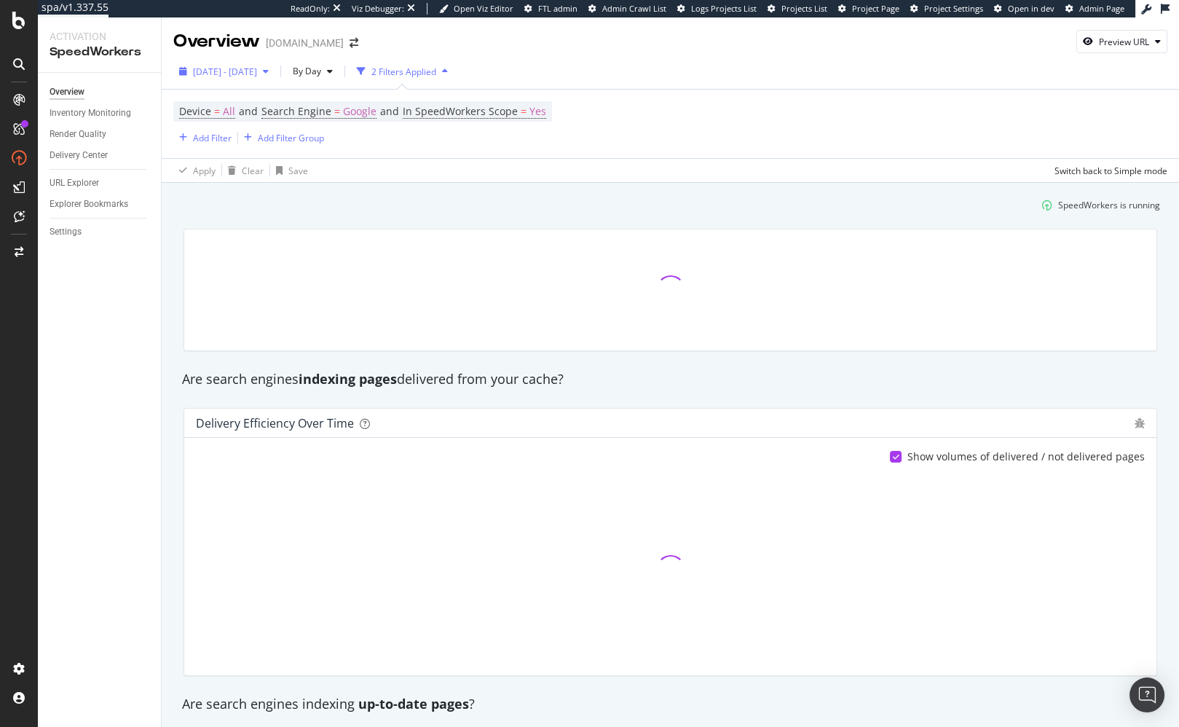
click at [250, 74] on span "2025 Apr. 3rd - Apr. 6th" at bounding box center [225, 72] width 64 height 12
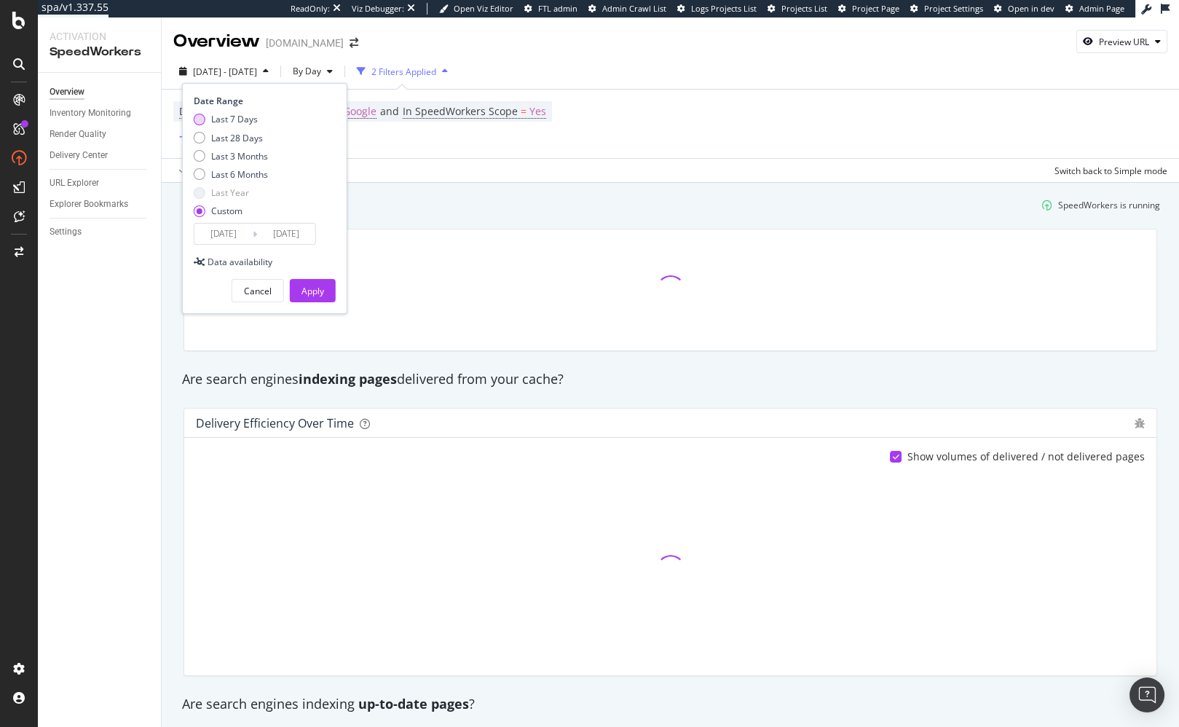
click at [232, 119] on div "Last 7 Days" at bounding box center [234, 119] width 47 height 12
type input "2025/09/30"
type input "2025/10/06"
click at [319, 292] on div "Apply" at bounding box center [313, 291] width 23 height 12
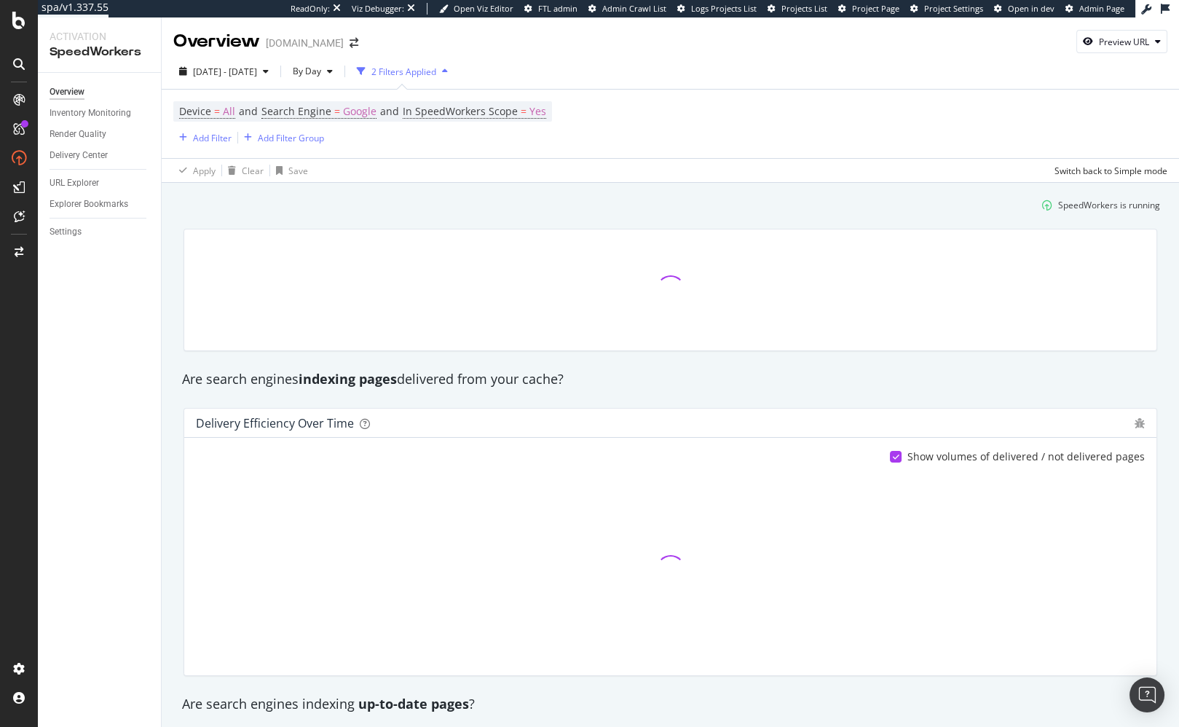
drag, startPoint x: 478, startPoint y: 211, endPoint x: 480, endPoint y: 230, distance: 19.1
click at [478, 211] on div "SpeedWorkers is running" at bounding box center [670, 205] width 991 height 24
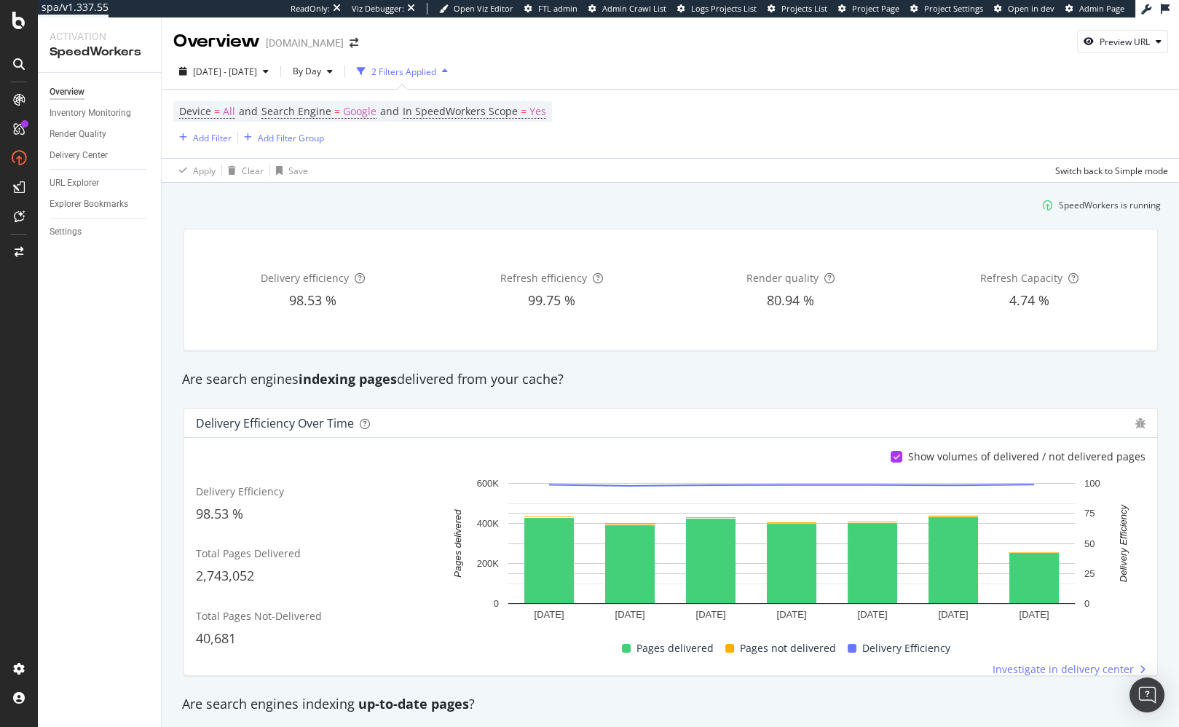
click at [709, 219] on div "Delivery efficiency 98.53 % Refresh efficiency 99.75 % Render quality 80.94 % R…" at bounding box center [671, 290] width 992 height 146
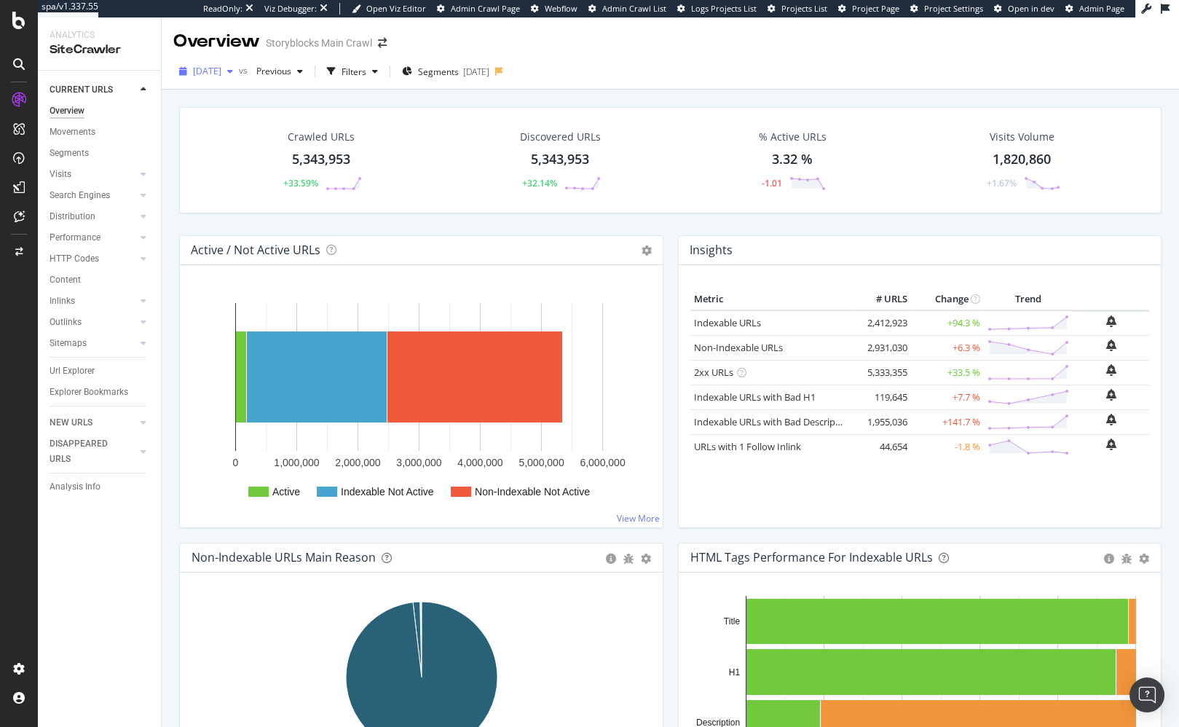
click at [221, 74] on span "[DATE]" at bounding box center [207, 71] width 28 height 12
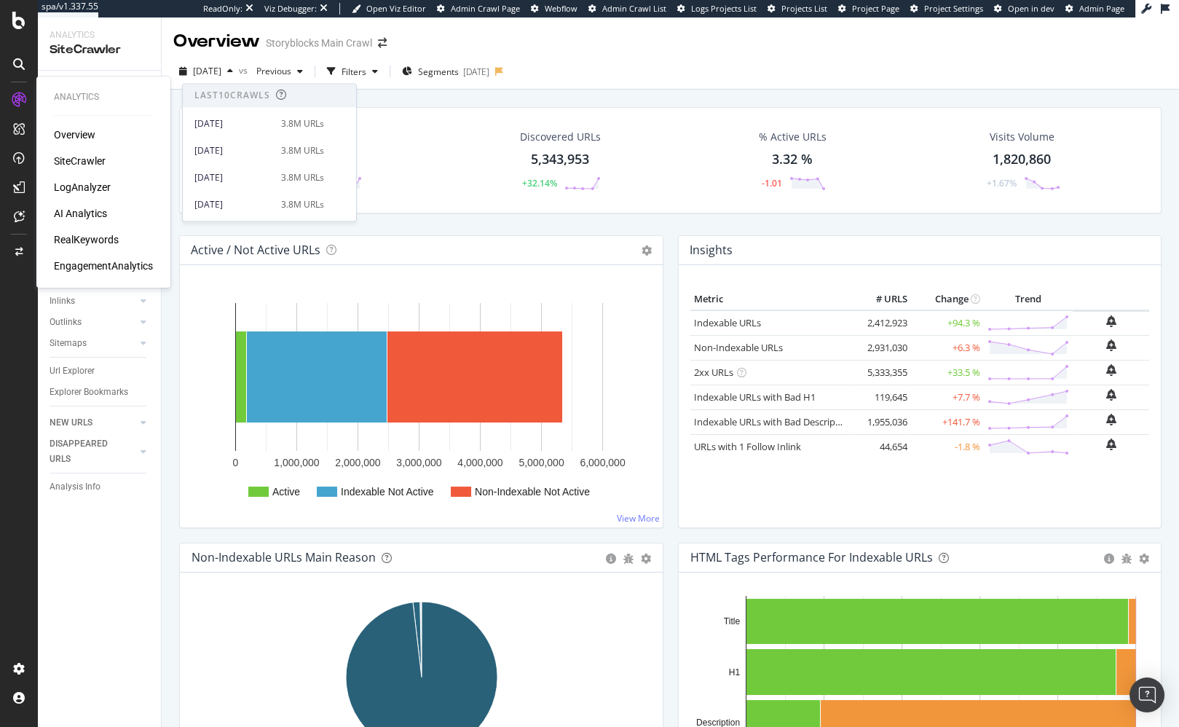
click at [98, 188] on div "LogAnalyzer" at bounding box center [82, 187] width 57 height 15
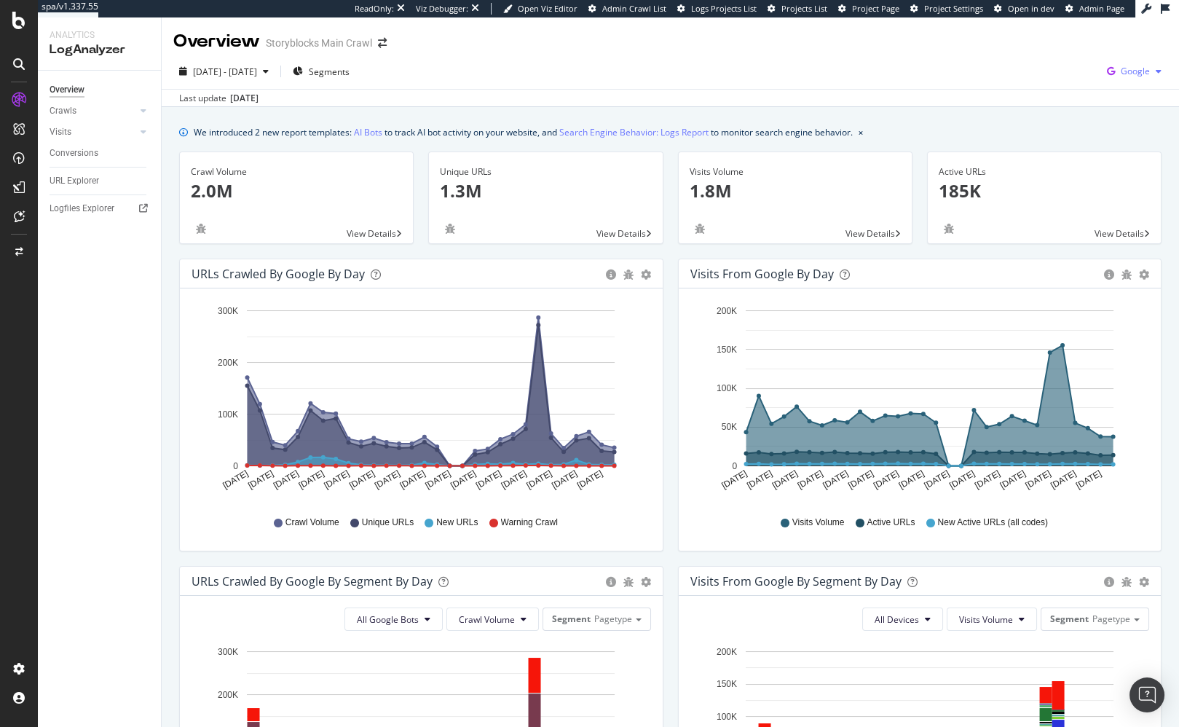
click at [1126, 69] on span "Google" at bounding box center [1135, 71] width 29 height 12
click at [1055, 81] on span "OpenAI" at bounding box center [1062, 85] width 54 height 13
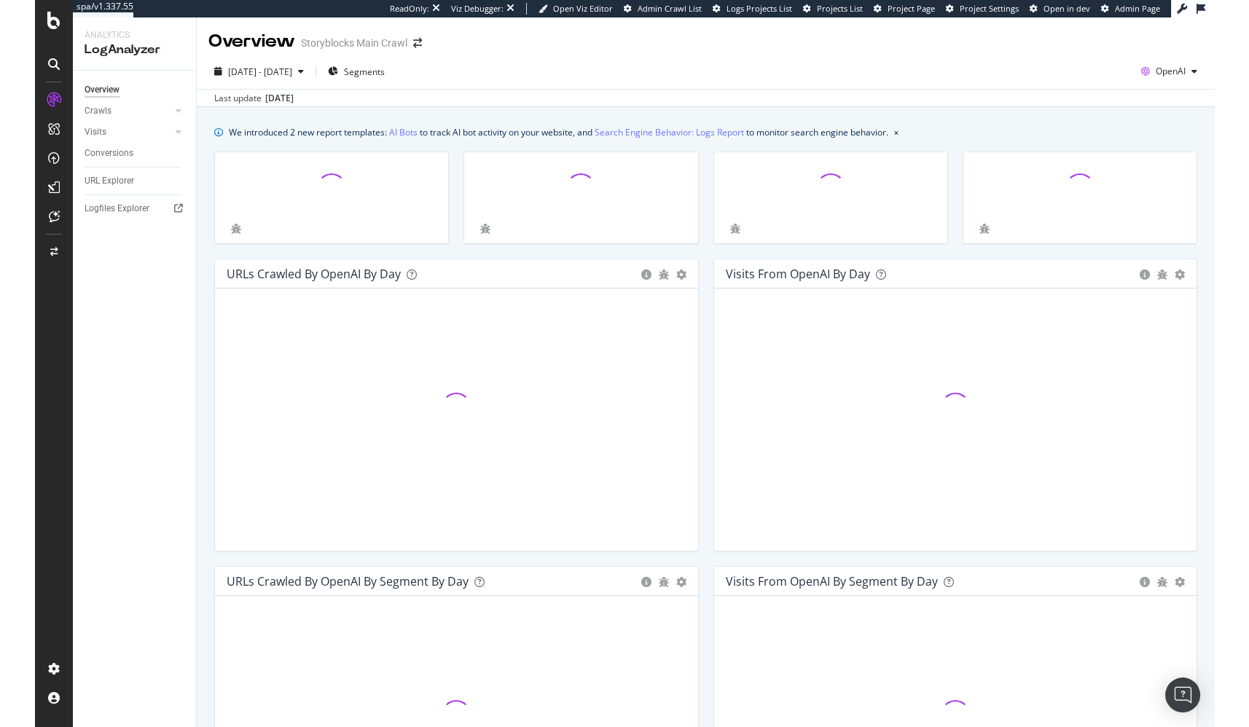
scroll to position [1, 0]
